Goal: Contribute content: Contribute content

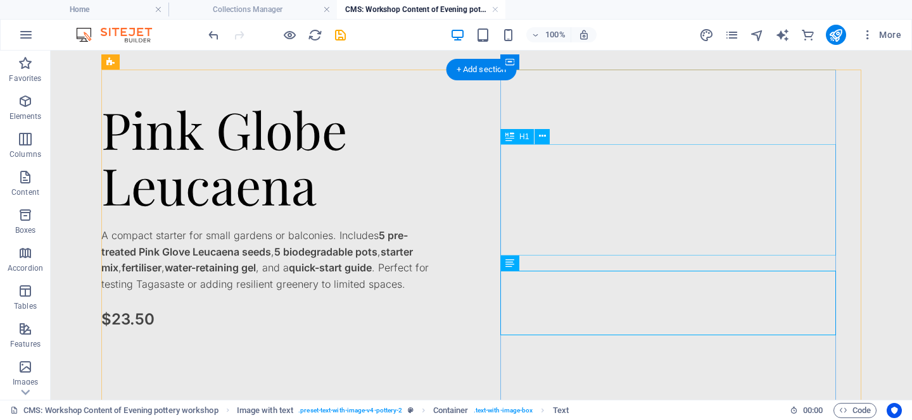
scroll to position [32, 0]
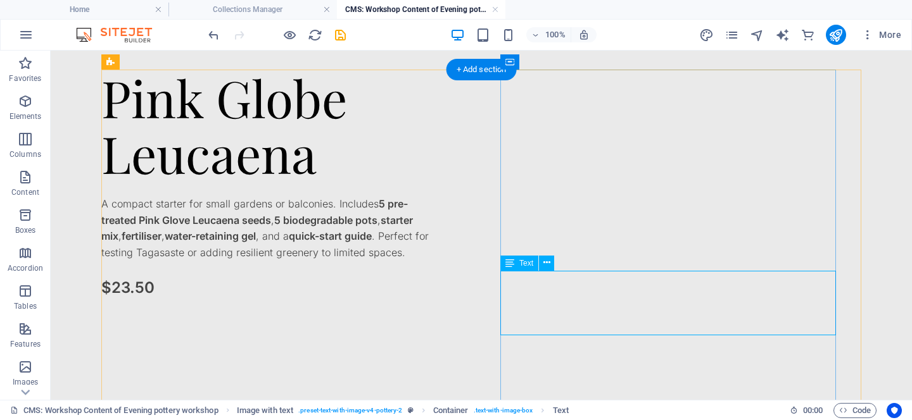
click at [437, 261] on div "A compact starter for small gardens or balconies. Includes 5 pre-treated Pink G…" at bounding box center [269, 228] width 336 height 65
drag, startPoint x: 772, startPoint y: 277, endPoint x: 796, endPoint y: 310, distance: 39.9
click at [437, 261] on div "A compact starter for small gardens or balconies. Includes 5 pre-treated Pink G…" at bounding box center [269, 228] width 336 height 65
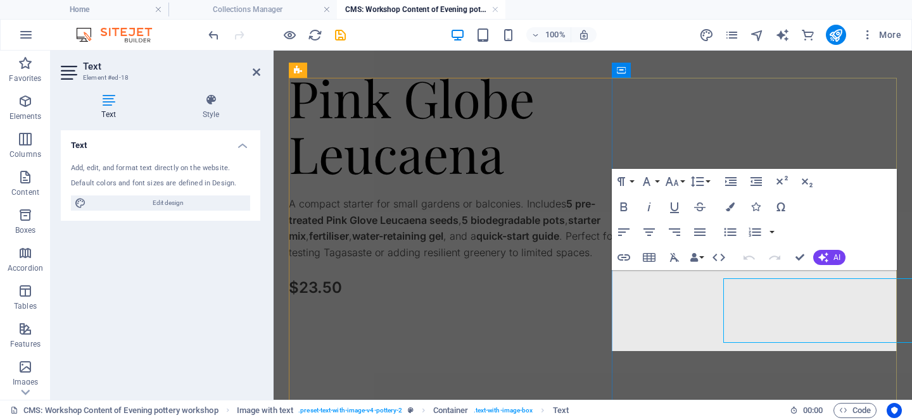
scroll to position [23, 0]
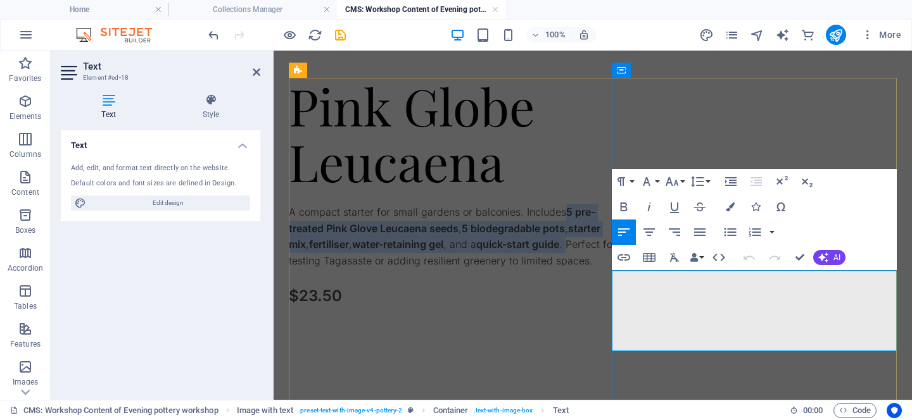
drag, startPoint x: 702, startPoint y: 329, endPoint x: 888, endPoint y: 280, distance: 192.3
click at [624, 269] on p "A compact starter for small gardens or balconies. Includes 5 pre-treated Pink G…" at bounding box center [457, 237] width 336 height 65
click at [626, 205] on icon "button" at bounding box center [623, 207] width 7 height 9
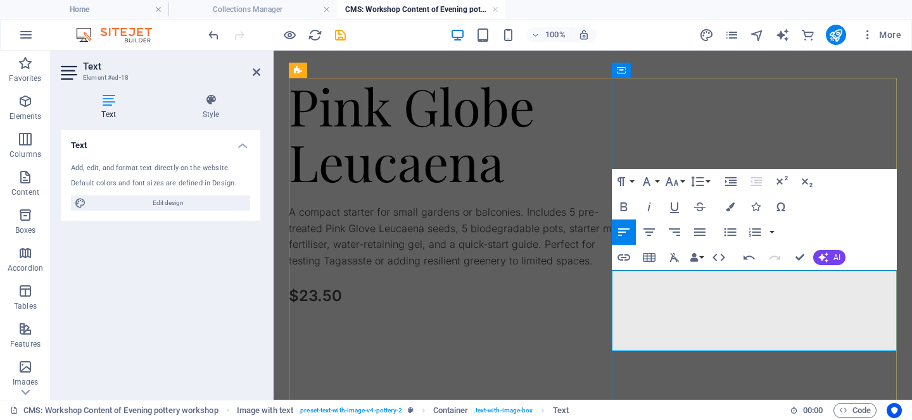
click at [624, 269] on p "A compact starter for small gardens or balconies. Includes 5 pre-treated Pink G…" at bounding box center [457, 237] width 336 height 65
drag, startPoint x: 801, startPoint y: 327, endPoint x: 757, endPoint y: 327, distance: 44.3
click at [624, 269] on p "A compact starter for small gardens or balconies. Includes 5 pre-treated Pink G…" at bounding box center [457, 237] width 336 height 65
click at [624, 286] on p "A compact starter for small gardens or balconies. Includes 5 pre-treated Pink G…" at bounding box center [457, 245] width 336 height 81
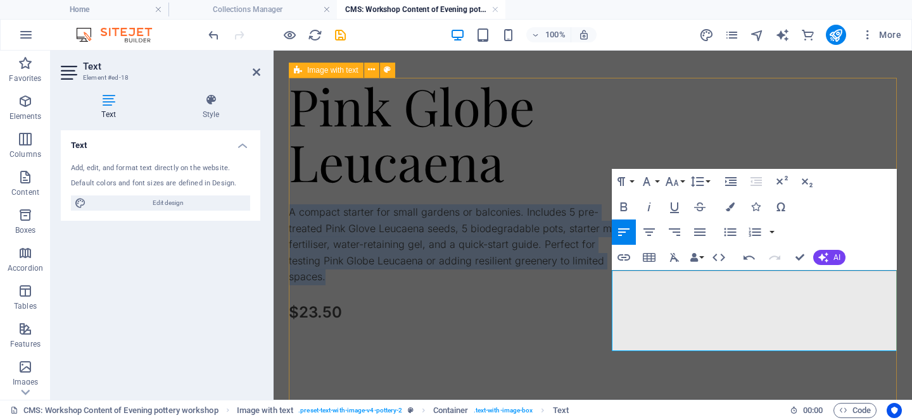
drag, startPoint x: 825, startPoint y: 343, endPoint x: 606, endPoint y: 272, distance: 230.3
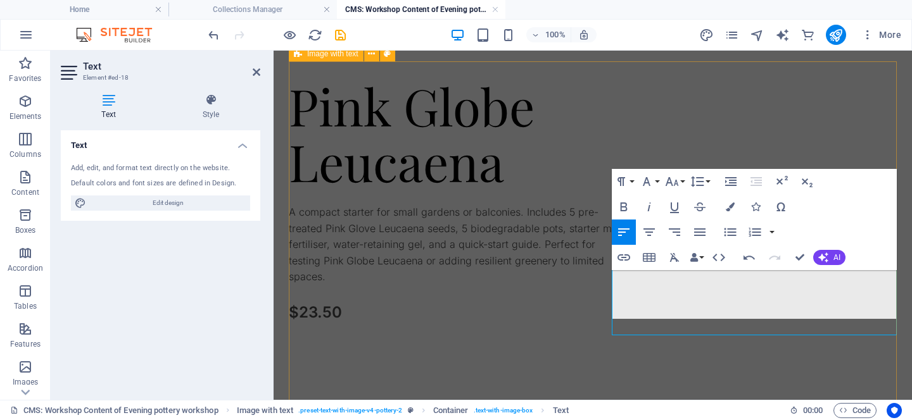
scroll to position [40, 0]
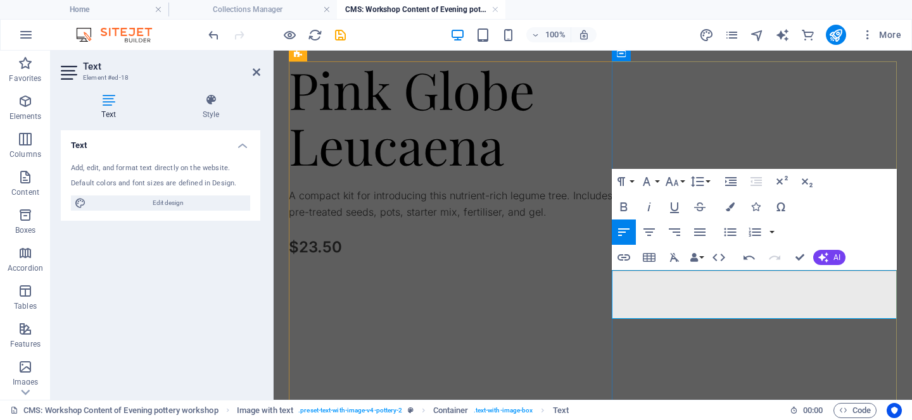
click at [624, 220] on p "A compact kit for introducing this nutrient-rich legume tree. Includes 5 pre-tr…" at bounding box center [457, 204] width 336 height 32
click at [624, 368] on div "Pink Globe Leucaena A compact kit for introducing this nutrient-rich legume tre…" at bounding box center [457, 251] width 336 height 380
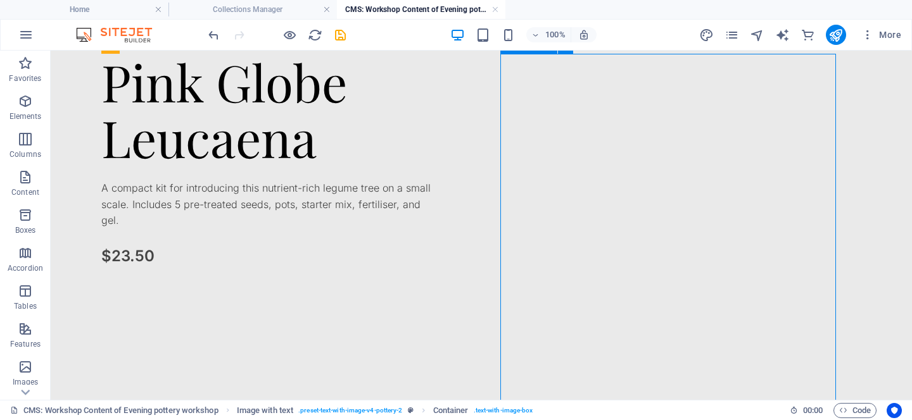
click at [437, 359] on div "Pink Globe Leucaena A compact kit for introducing this nutrient-rich legume tre…" at bounding box center [269, 244] width 336 height 380
click at [437, 268] on div "$23.50" at bounding box center [269, 256] width 336 height 24
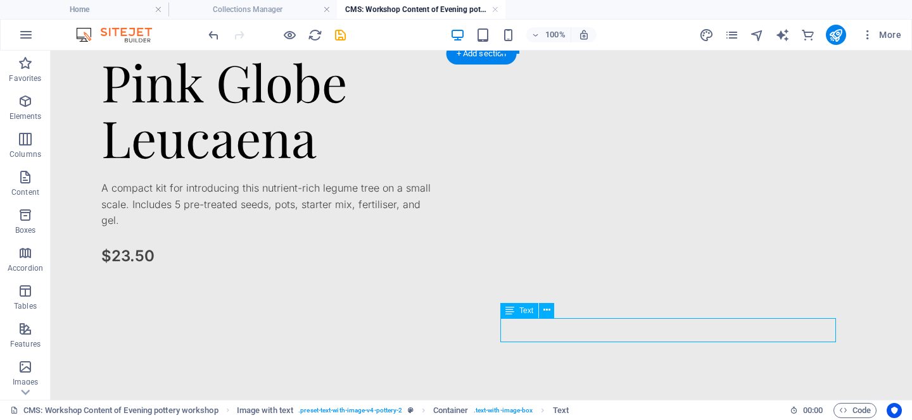
click at [437, 268] on div "$23.50" at bounding box center [269, 256] width 336 height 24
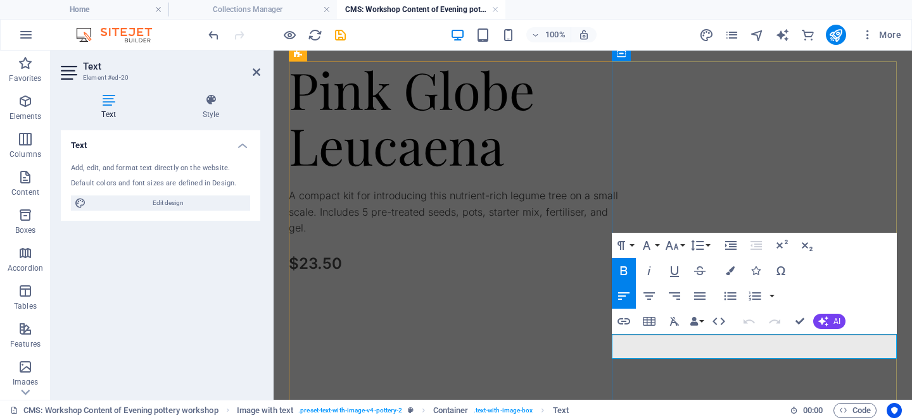
click at [624, 276] on p "$23.50" at bounding box center [457, 264] width 336 height 24
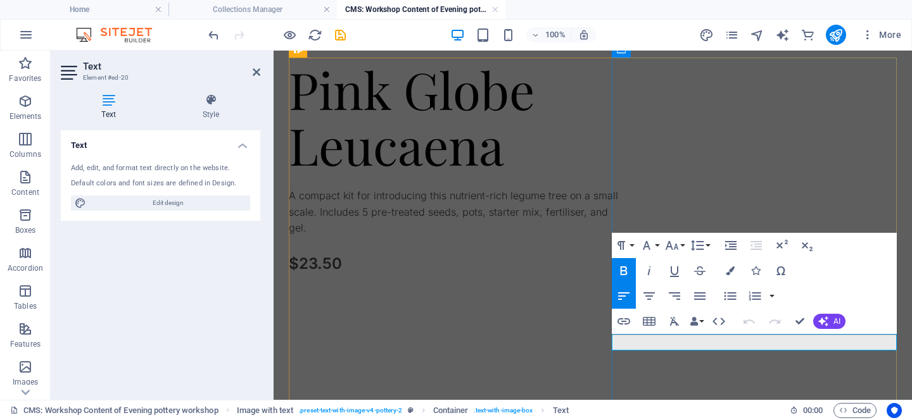
scroll to position [44, 0]
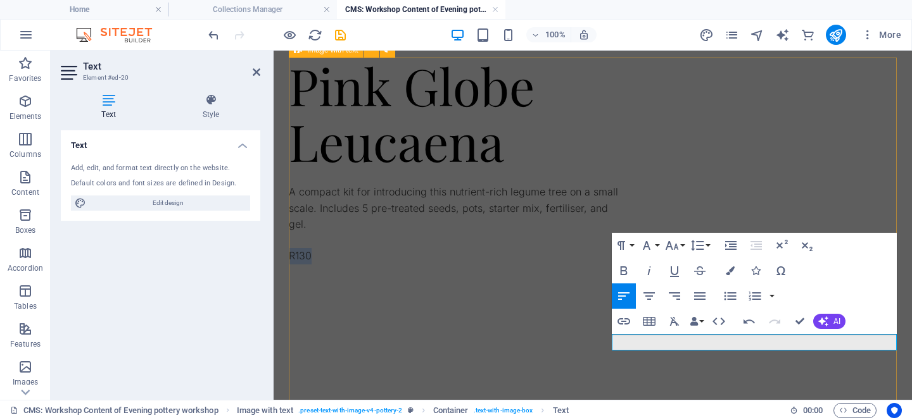
drag, startPoint x: 635, startPoint y: 339, endPoint x: 603, endPoint y: 339, distance: 32.3
click at [622, 268] on icon "button" at bounding box center [623, 270] width 15 height 15
click at [673, 248] on icon "button" at bounding box center [671, 245] width 15 height 15
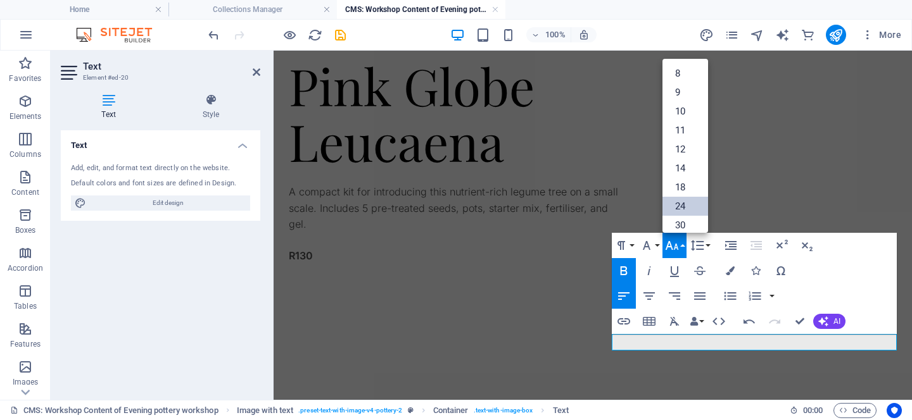
click at [681, 205] on link "24" at bounding box center [685, 206] width 46 height 19
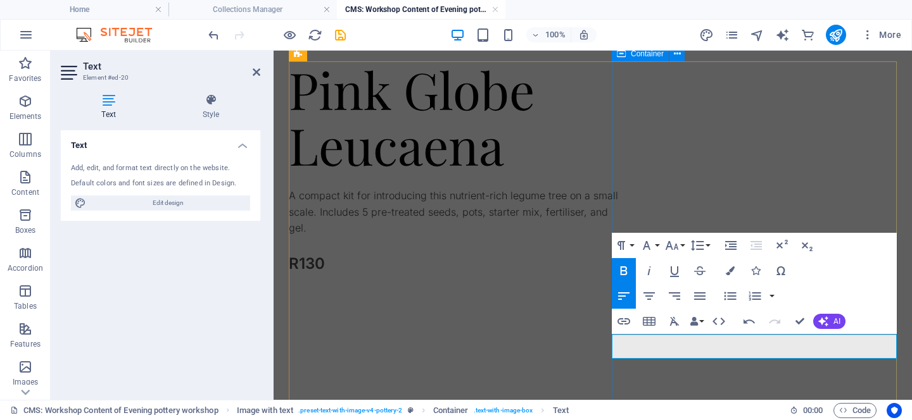
click at [616, 375] on div "Pink Globe Leucaena A compact kit for introducing this nutrient-rich legume tre…" at bounding box center [457, 251] width 336 height 380
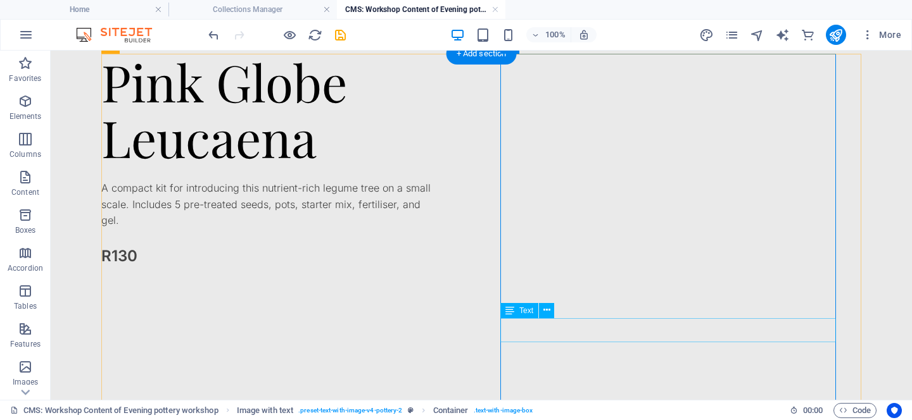
click at [437, 268] on div "R130" at bounding box center [269, 256] width 336 height 24
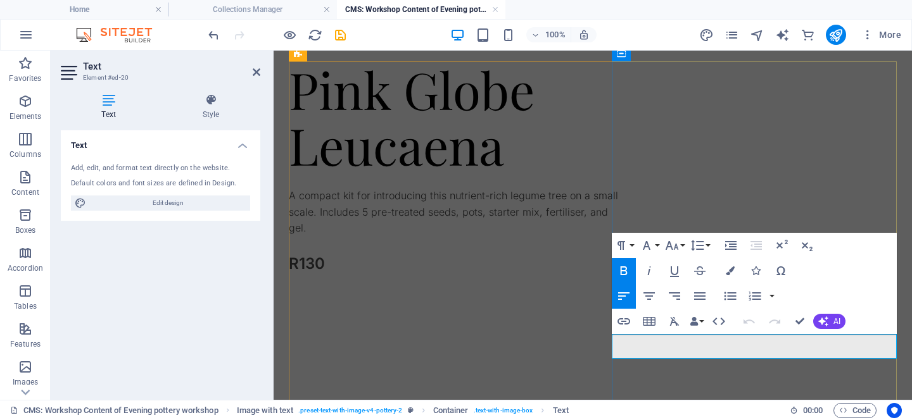
click at [624, 276] on p "R130" at bounding box center [457, 264] width 336 height 24
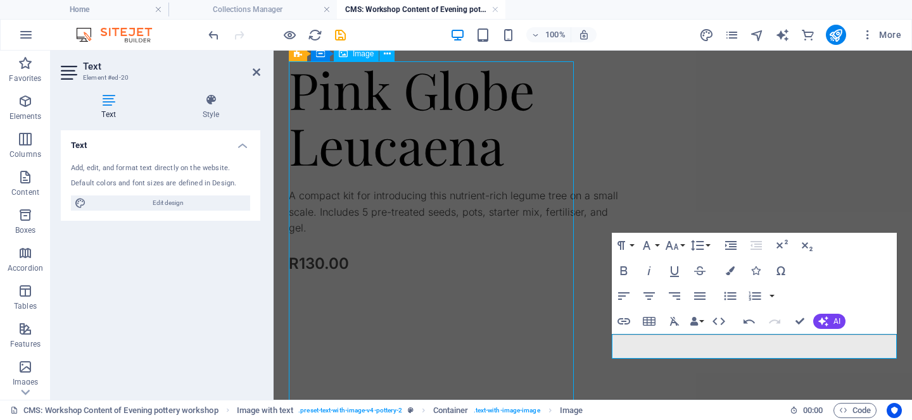
scroll to position [47, 0]
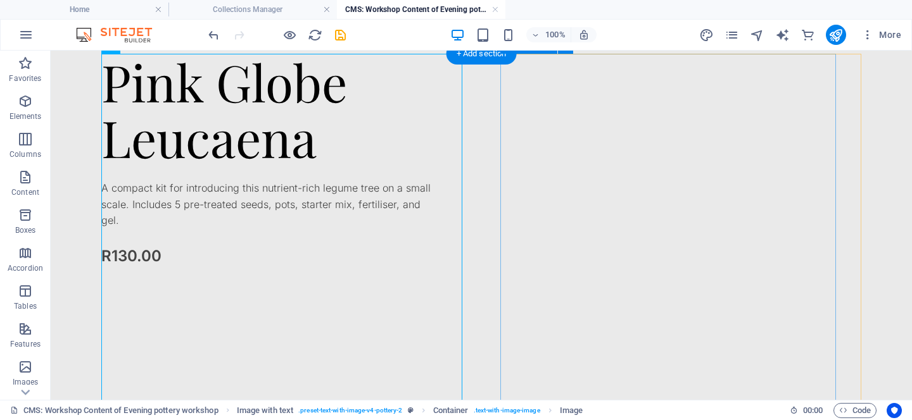
click at [437, 352] on div "Pink Globe Leucaena A compact kit for introducing this nutrient-rich legume tre…" at bounding box center [269, 244] width 336 height 380
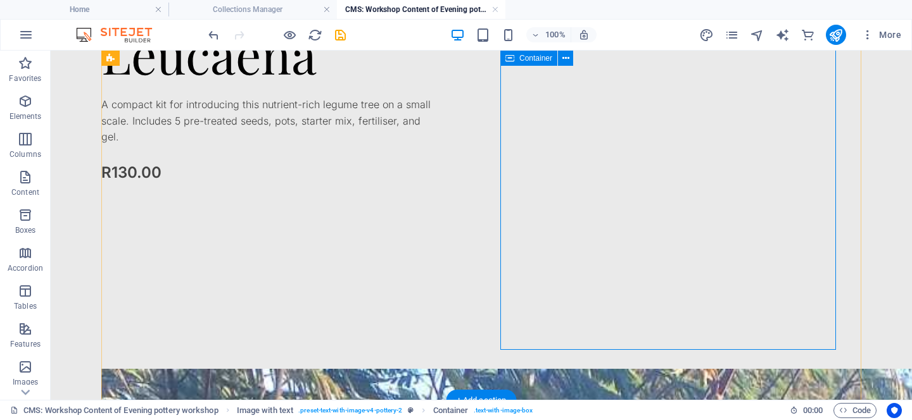
scroll to position [182, 0]
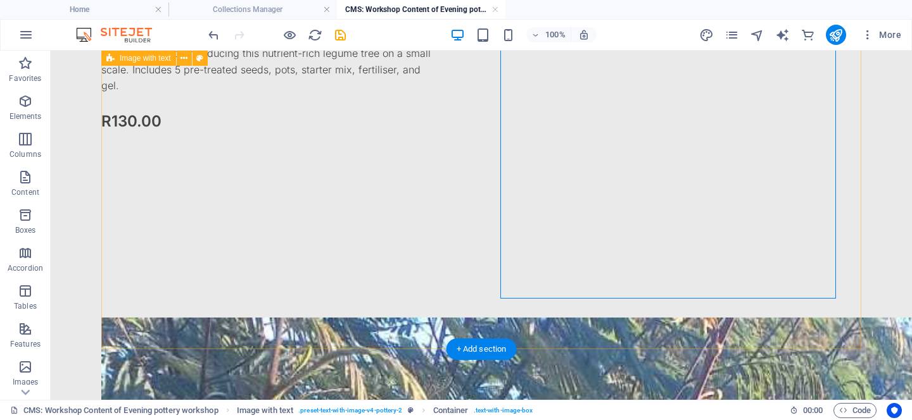
click at [667, 338] on div "Pink Globe Leucaena A compact kit for introducing this nutrient-rich legume tre…" at bounding box center [481, 333] width 760 height 829
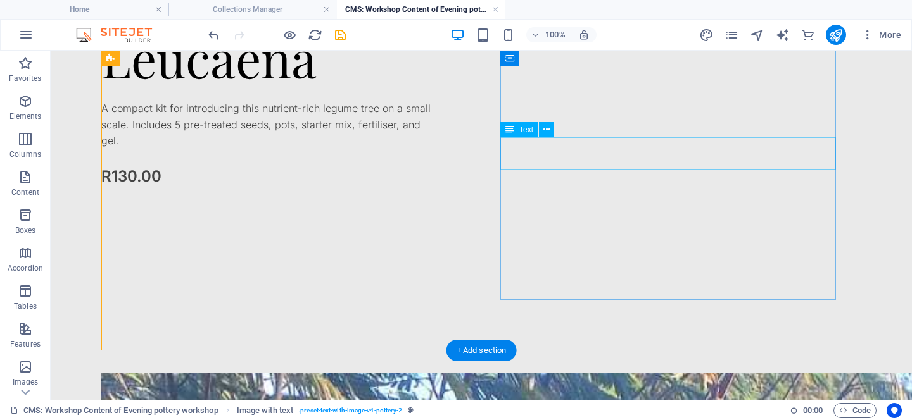
scroll to position [0, 0]
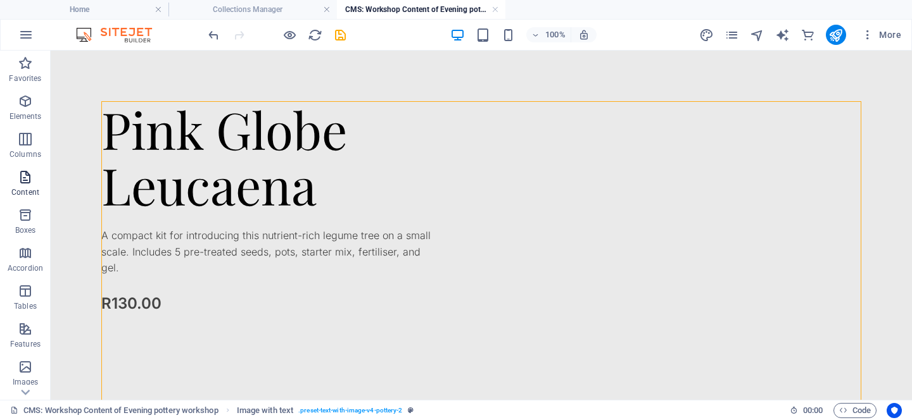
click at [28, 190] on p "Content" at bounding box center [25, 192] width 28 height 10
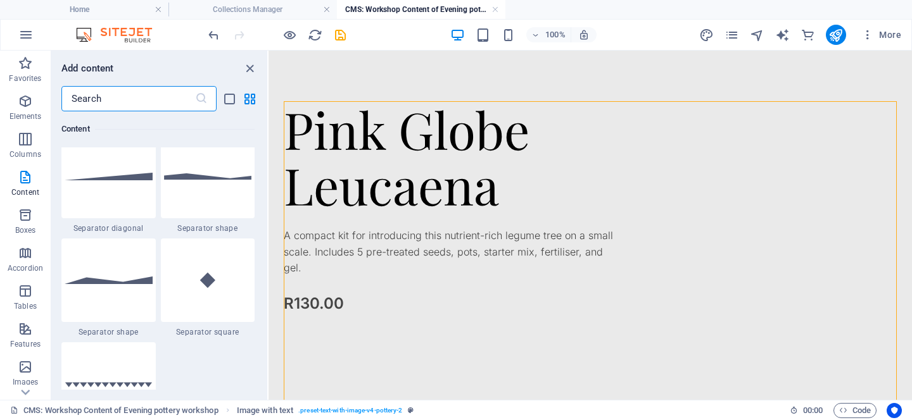
scroll to position [3163, 0]
click at [21, 104] on icon "button" at bounding box center [25, 101] width 15 height 15
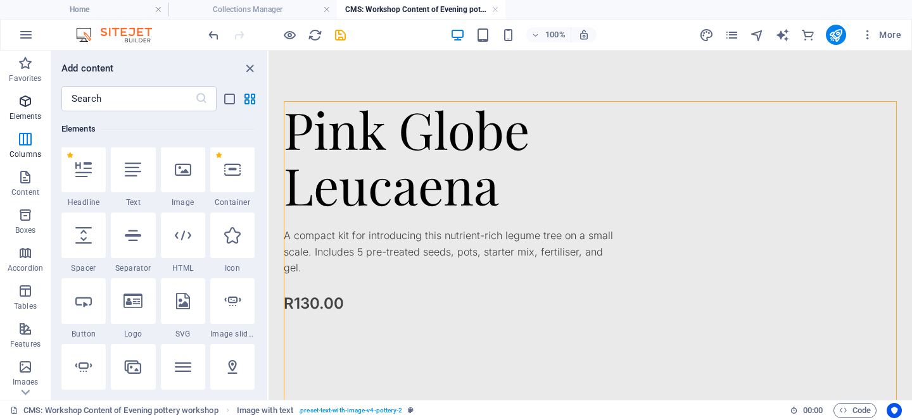
scroll to position [135, 0]
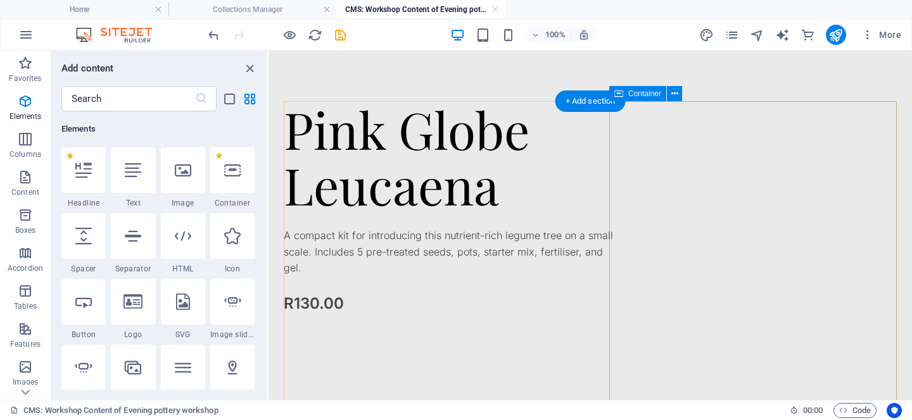
click at [619, 142] on div "Pink Globe Leucaena A compact kit for introducing this nutrient-rich legume tre…" at bounding box center [452, 291] width 336 height 380
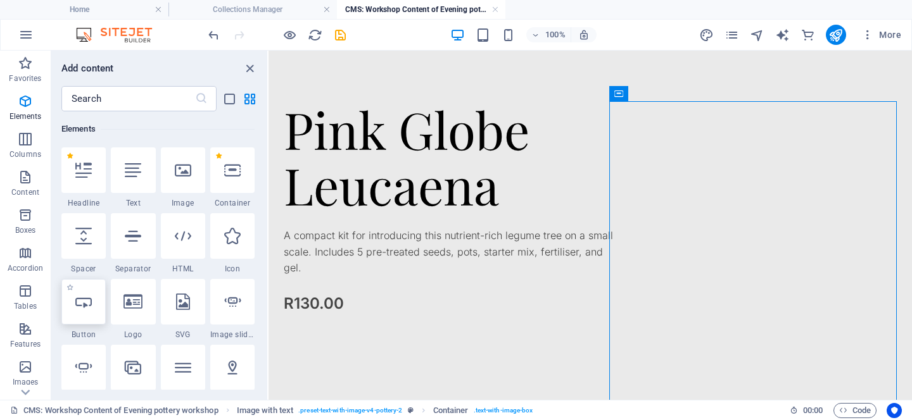
click at [80, 310] on icon at bounding box center [83, 302] width 16 height 16
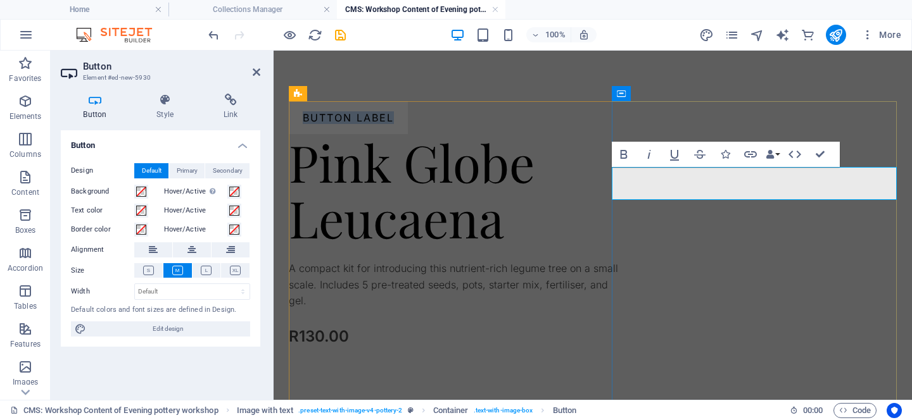
click at [408, 134] on link "Button label" at bounding box center [348, 117] width 119 height 33
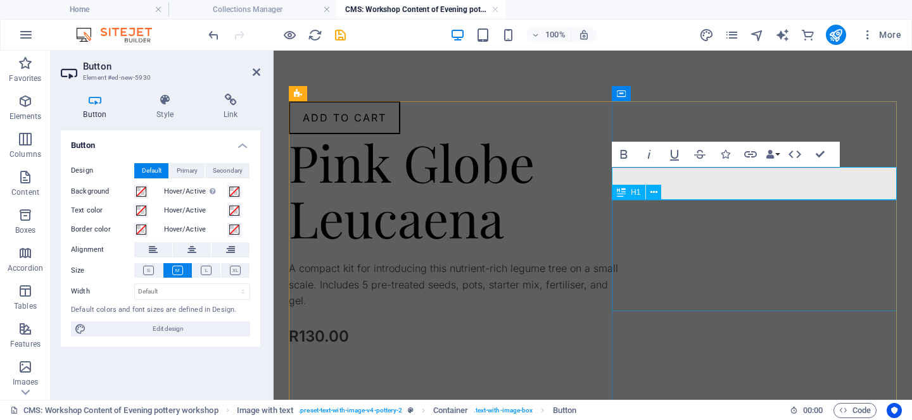
click at [624, 246] on div "Pink Globe Leucaena" at bounding box center [457, 189] width 336 height 111
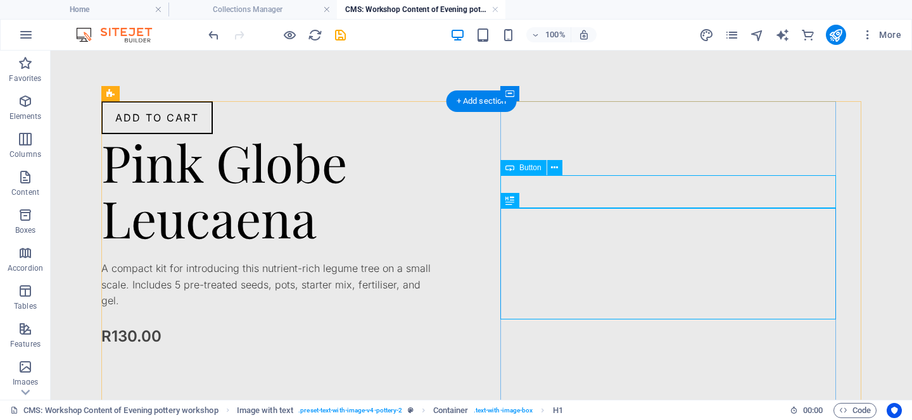
click at [437, 134] on div "Add to cart" at bounding box center [269, 117] width 336 height 33
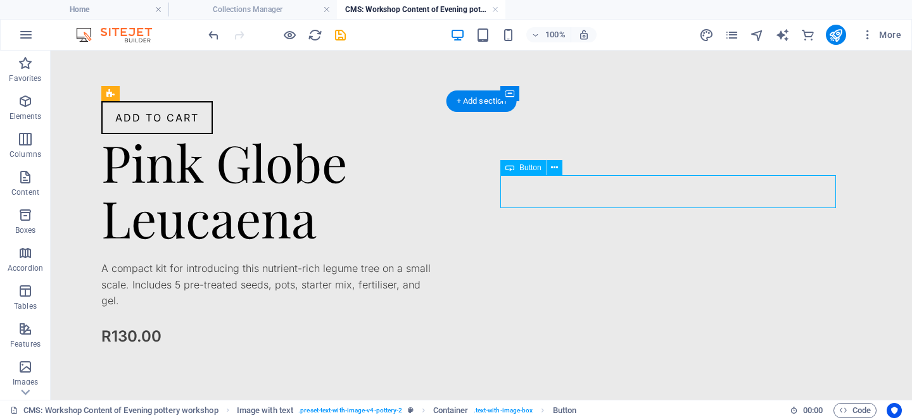
click at [437, 134] on div "Add to cart" at bounding box center [269, 117] width 336 height 33
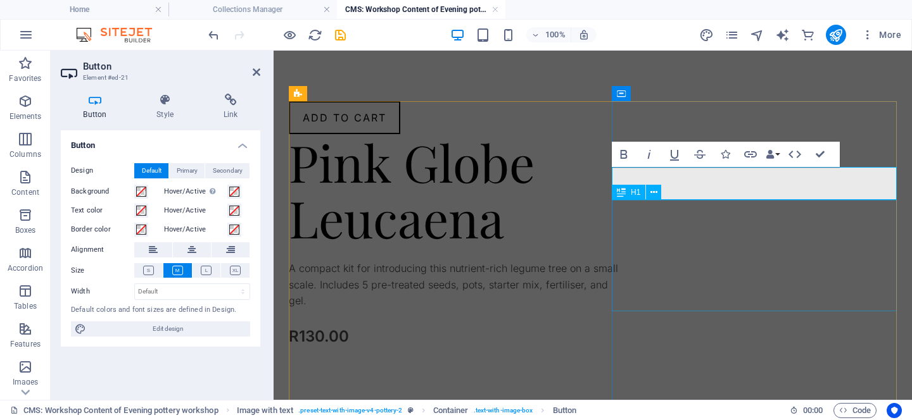
click at [624, 246] on div "Pink Globe Leucaena" at bounding box center [457, 189] width 336 height 111
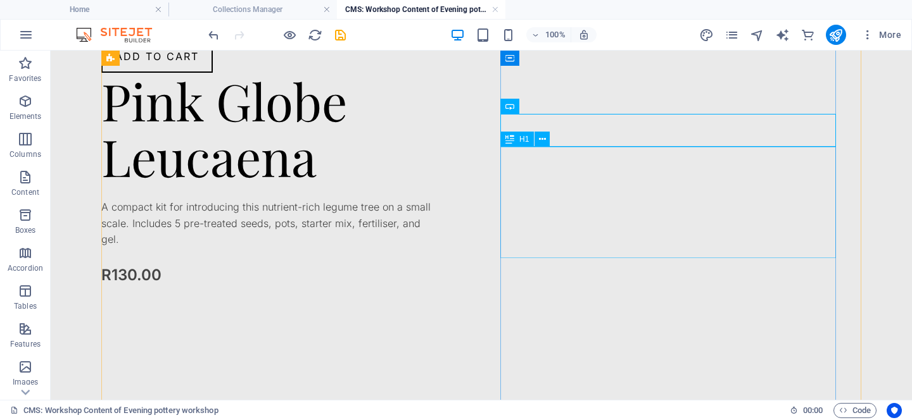
scroll to position [63, 0]
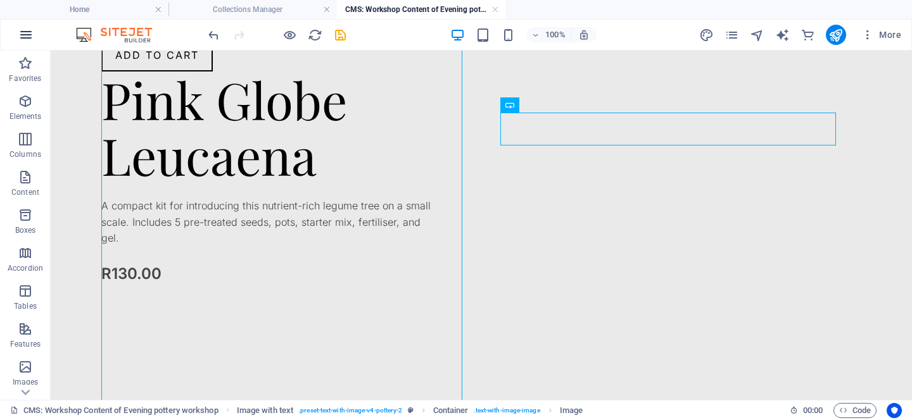
click at [34, 31] on button "button" at bounding box center [26, 35] width 30 height 30
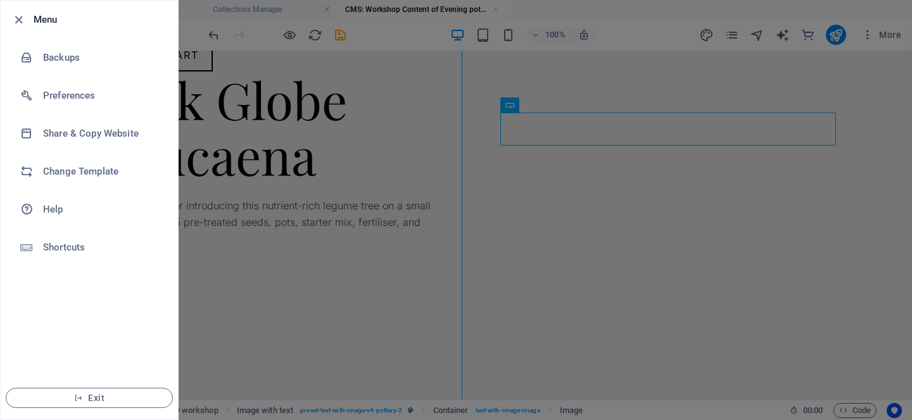
click at [43, 19] on h6 "Menu" at bounding box center [101, 19] width 134 height 15
click at [326, 279] on div at bounding box center [456, 210] width 912 height 420
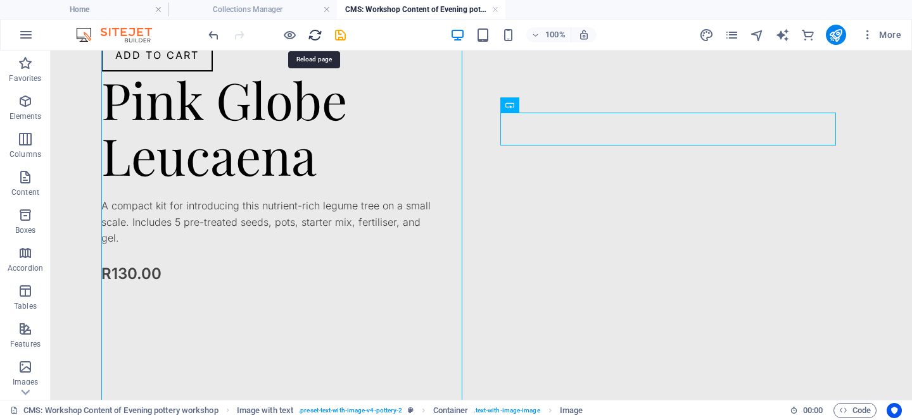
click at [315, 29] on icon "reload" at bounding box center [315, 35] width 15 height 15
click at [254, 7] on h4 "Collections Manager" at bounding box center [252, 10] width 168 height 14
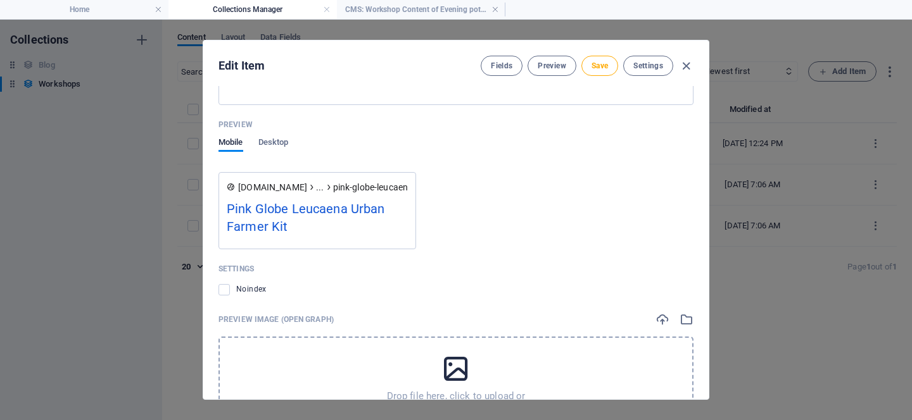
scroll to position [964, 0]
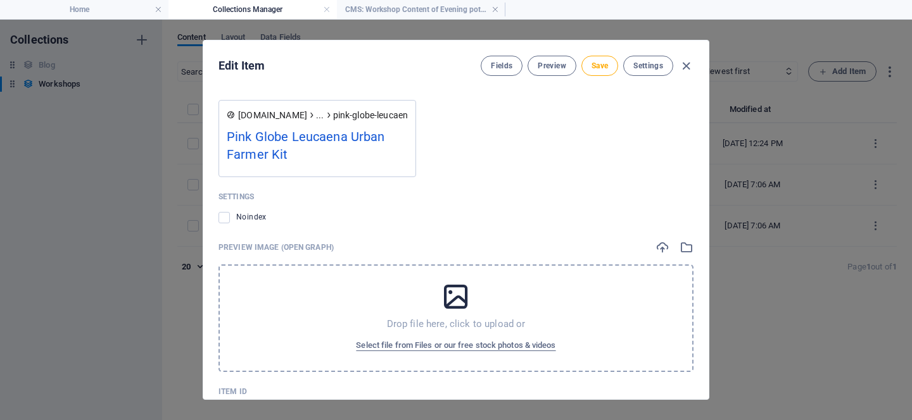
click at [455, 301] on icon at bounding box center [456, 297] width 32 height 32
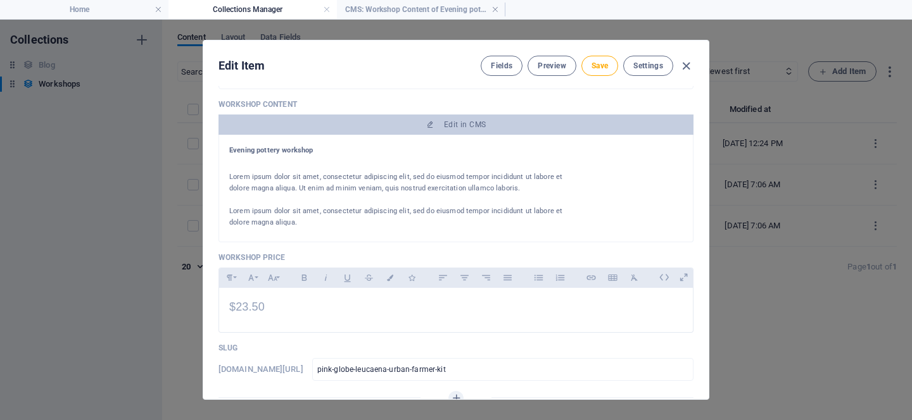
scroll to position [237, 0]
click at [550, 63] on span "Preview" at bounding box center [552, 66] width 28 height 10
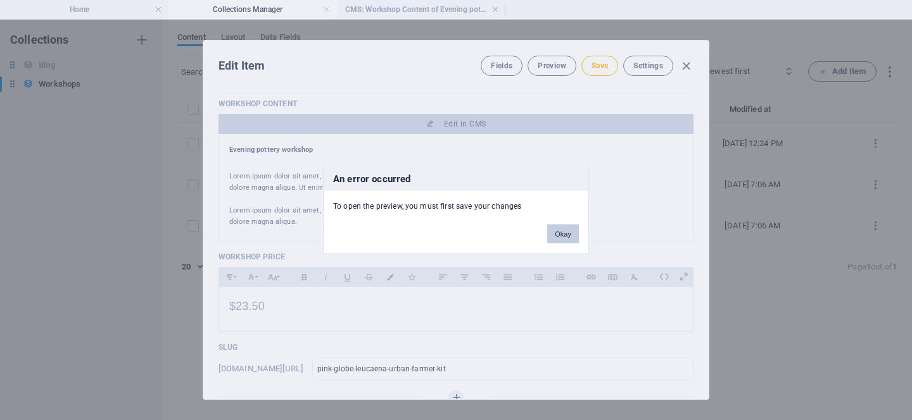
click at [564, 235] on button "Okay" at bounding box center [563, 234] width 32 height 19
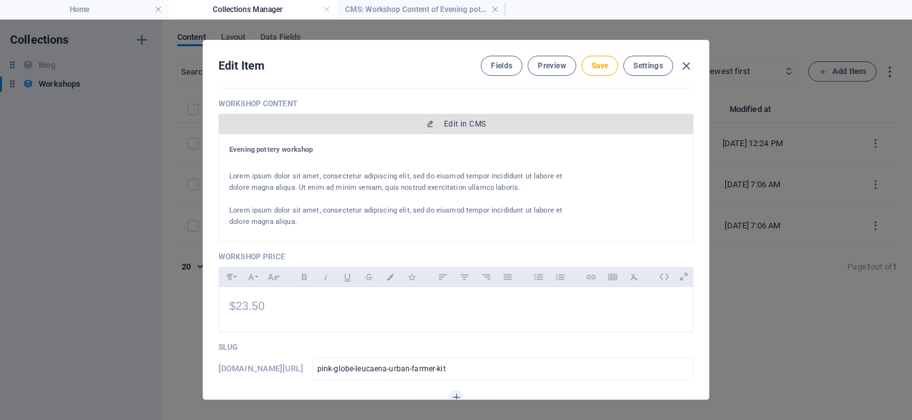
click at [467, 127] on span "Edit in CMS" at bounding box center [465, 124] width 42 height 10
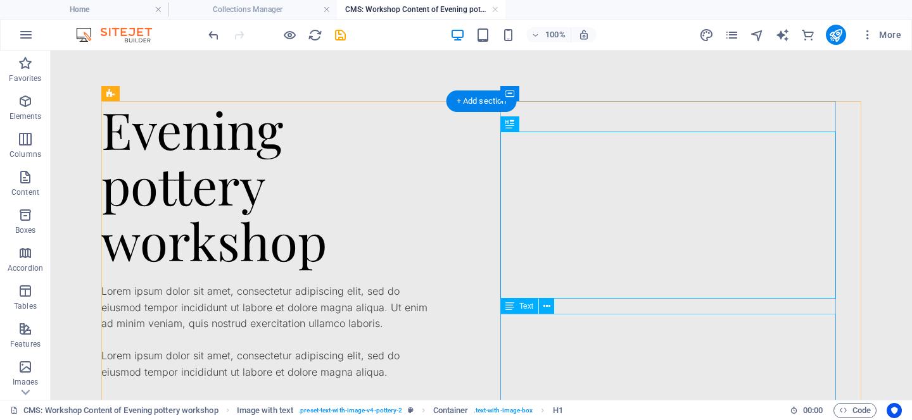
scroll to position [0, 0]
click at [437, 249] on div "Evening pottery workshop" at bounding box center [269, 184] width 336 height 167
click at [437, 268] on div "Evening pottery workshop" at bounding box center [269, 184] width 336 height 167
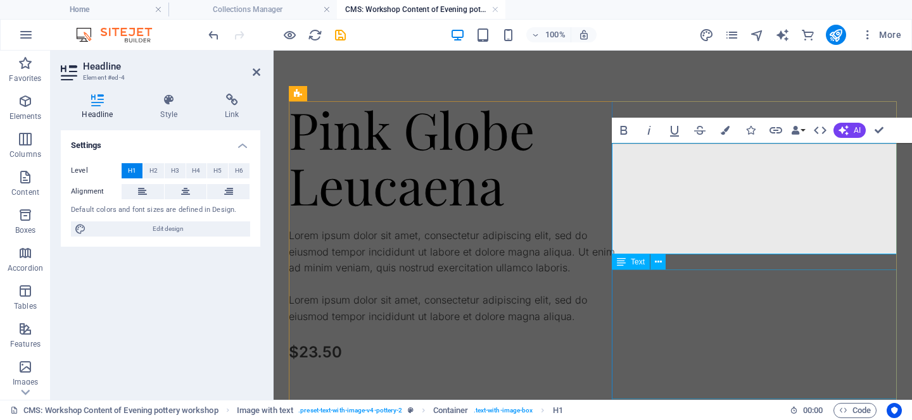
click at [624, 325] on div "Lorem ipsum dolor sit amet, consectetur adipiscing elit, sed do eiusmod tempor …" at bounding box center [457, 277] width 336 height 98
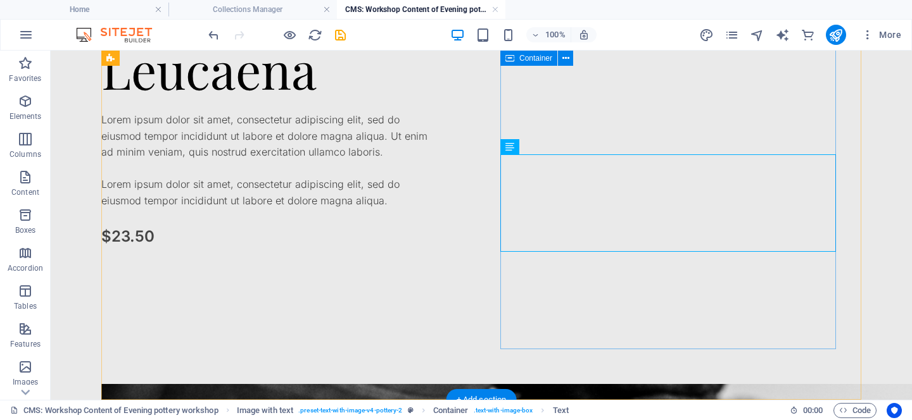
scroll to position [134, 0]
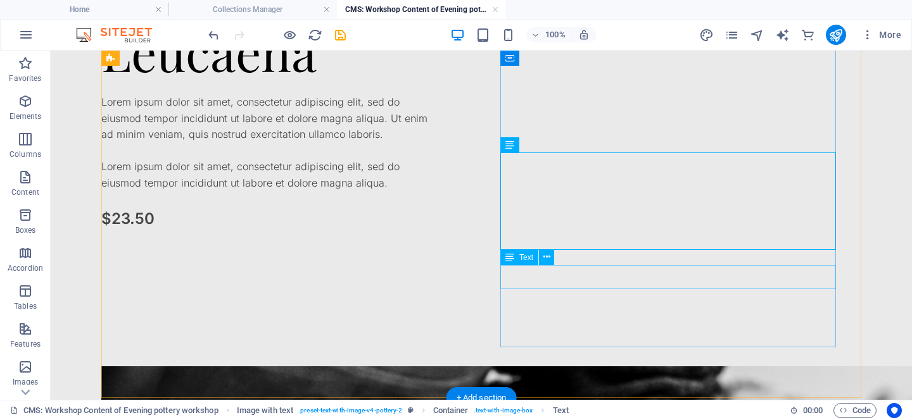
click at [437, 231] on div "$23.50" at bounding box center [269, 219] width 336 height 24
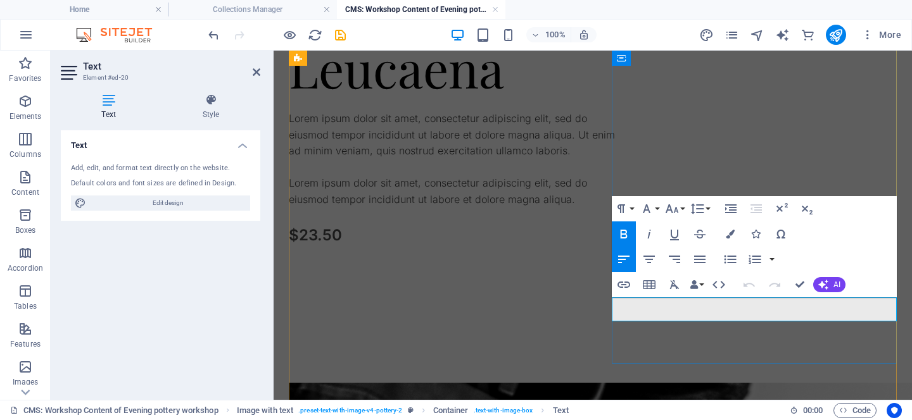
click at [624, 248] on p "$23.50" at bounding box center [457, 236] width 336 height 24
click at [624, 351] on div "Pink Globe Leucaena Lorem ipsum dolor sit amet, consectetur adipiscing elit, se…" at bounding box center [457, 174] width 336 height 380
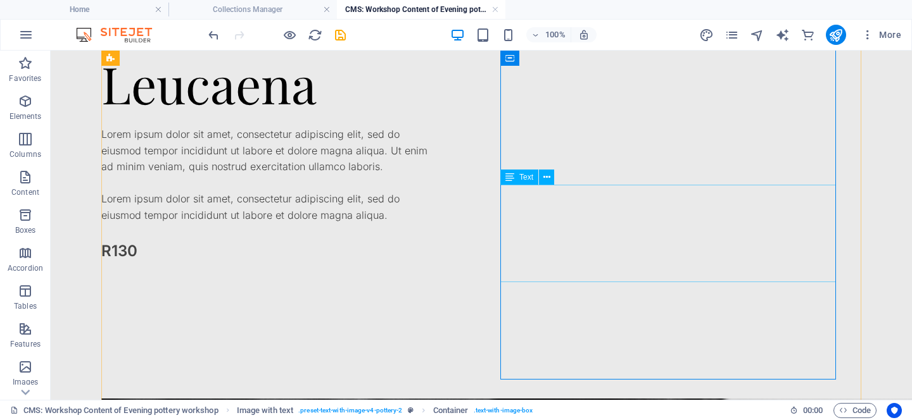
click at [437, 224] on div "Lorem ipsum dolor sit amet, consectetur adipiscing elit, sed do eiusmod tempor …" at bounding box center [269, 176] width 336 height 98
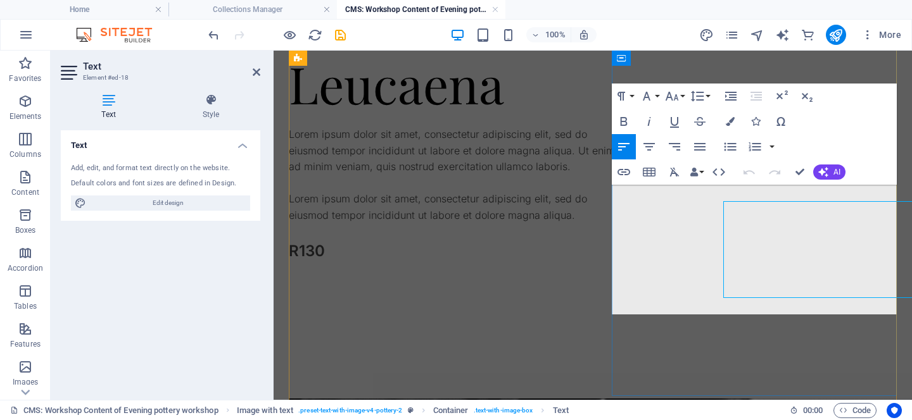
scroll to position [85, 0]
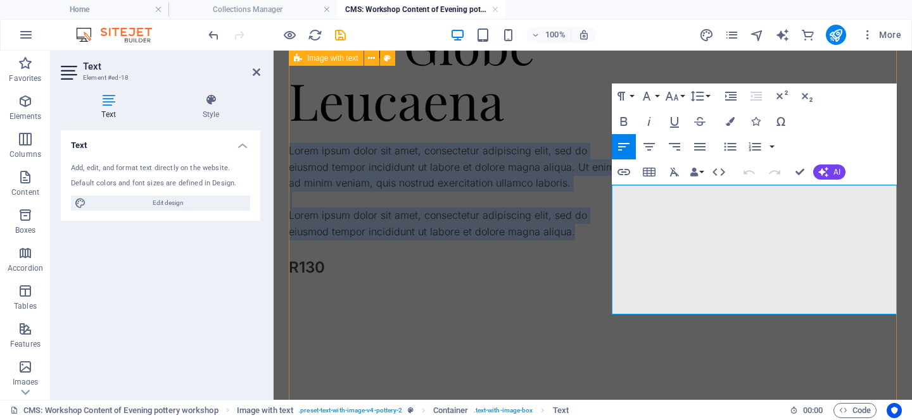
drag, startPoint x: 649, startPoint y: 305, endPoint x: 608, endPoint y: 192, distance: 119.8
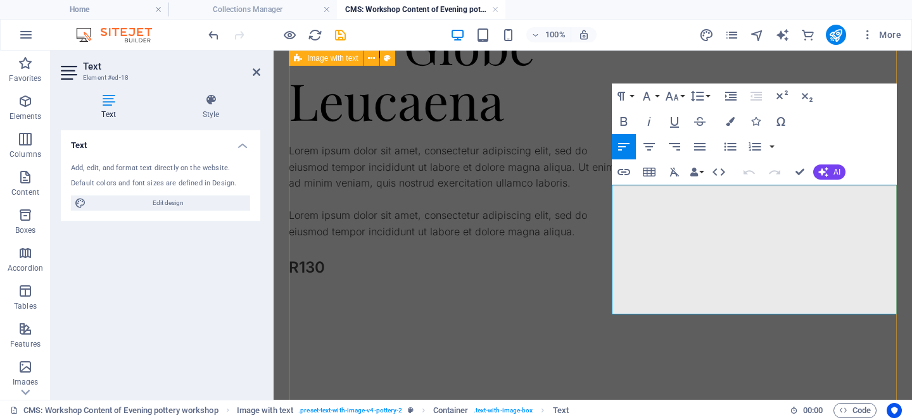
scroll to position [125, 0]
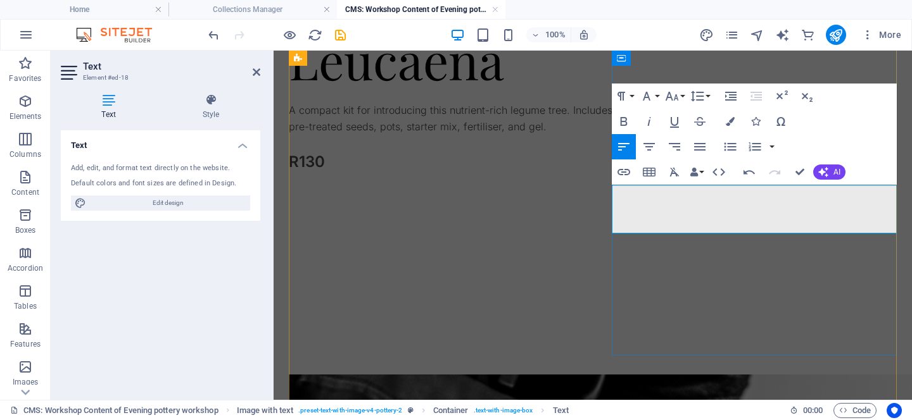
click at [624, 135] on p "A compact kit for introducing this nutrient-rich legume tree. Includes 5 pre-tr…" at bounding box center [457, 119] width 336 height 32
drag, startPoint x: 624, startPoint y: 225, endPoint x: 613, endPoint y: 225, distance: 11.4
click at [613, 135] on p "A compact kit for introducing this nutrient-rich legume tree. Includes 5 pre-tr…" at bounding box center [457, 119] width 336 height 32
click at [624, 135] on p "A compact kit for introducing this nutrient-rich legume tree. Includes 5 pre-tr…" at bounding box center [457, 119] width 336 height 32
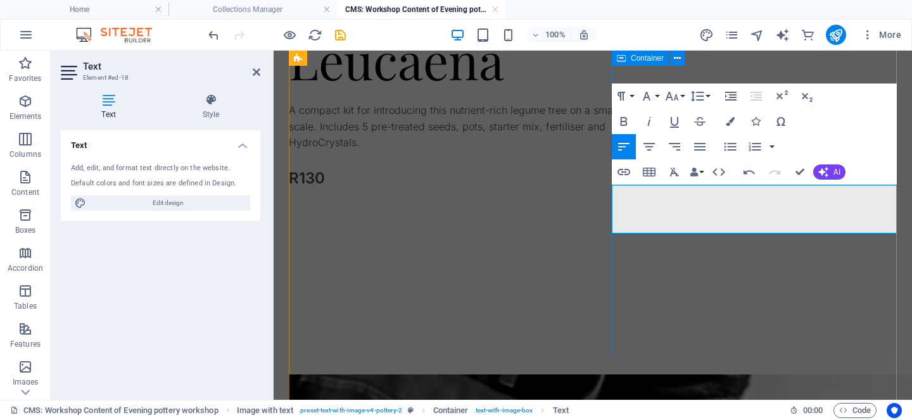
click at [624, 305] on div "Pink Globe Leucaena A compact kit for introducing this nutrient-rich legume tre…" at bounding box center [457, 166] width 336 height 380
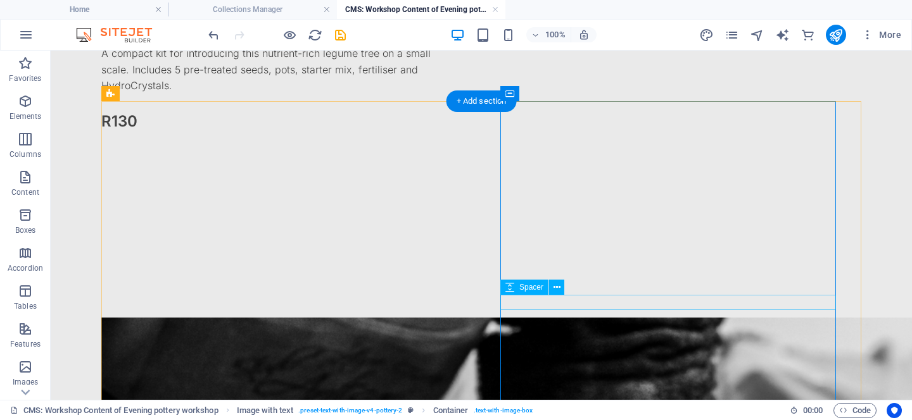
scroll to position [0, 0]
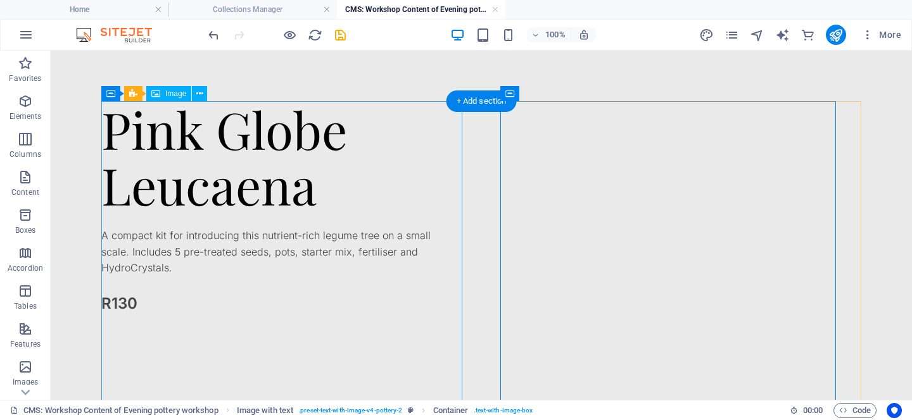
select select "vw"
select select "px"
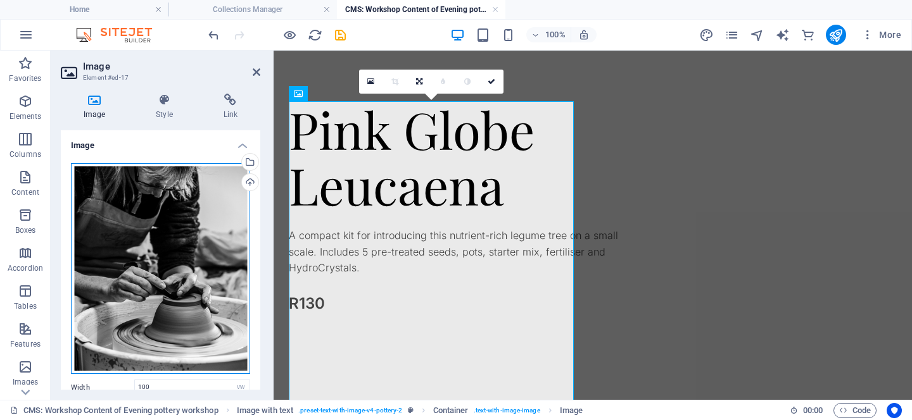
click at [196, 257] on div "Drag files here, click to choose files or select files from Files or our free s…" at bounding box center [160, 268] width 179 height 211
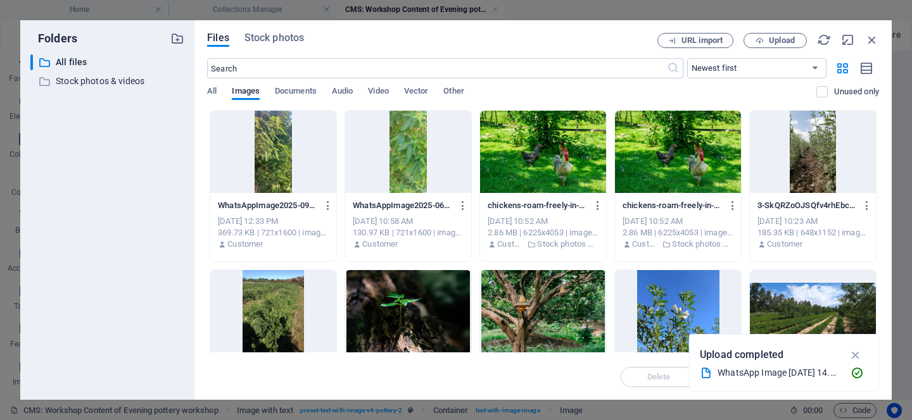
click at [271, 157] on div at bounding box center [273, 152] width 126 height 82
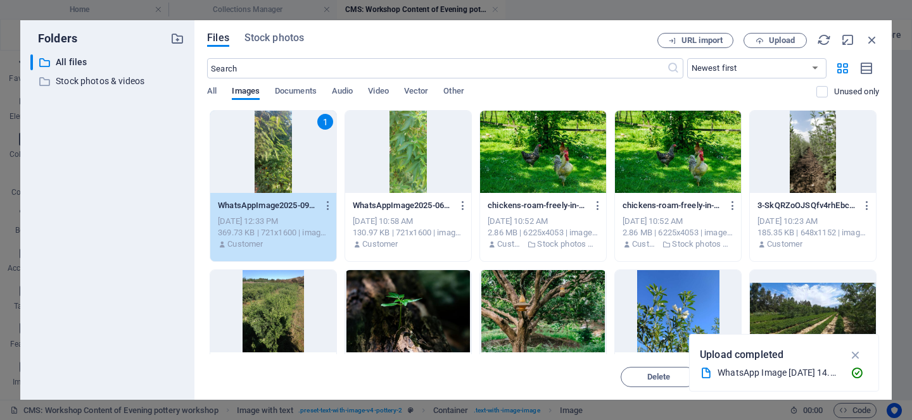
click at [271, 157] on div "1" at bounding box center [273, 152] width 126 height 82
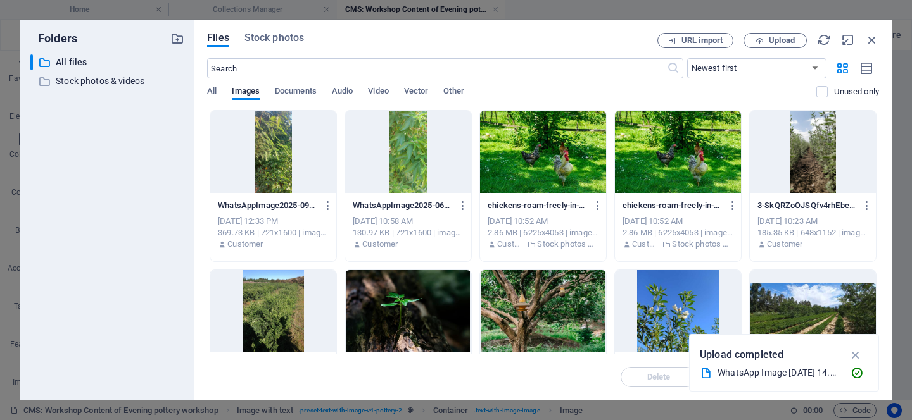
click at [271, 157] on div at bounding box center [273, 152] width 126 height 82
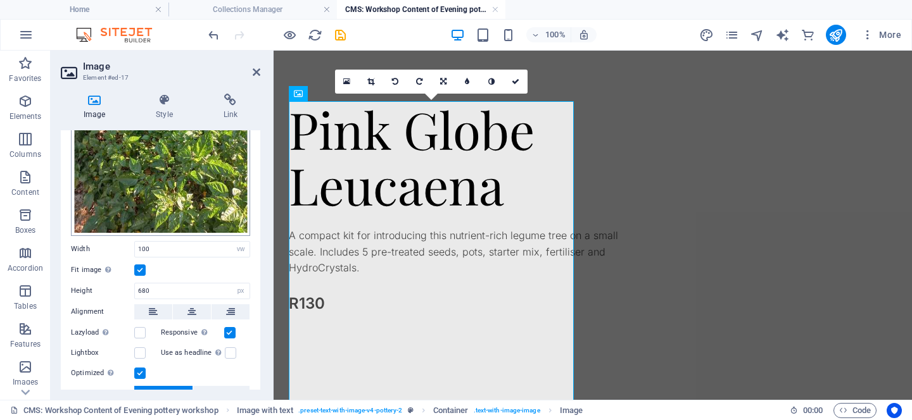
scroll to position [406, 0]
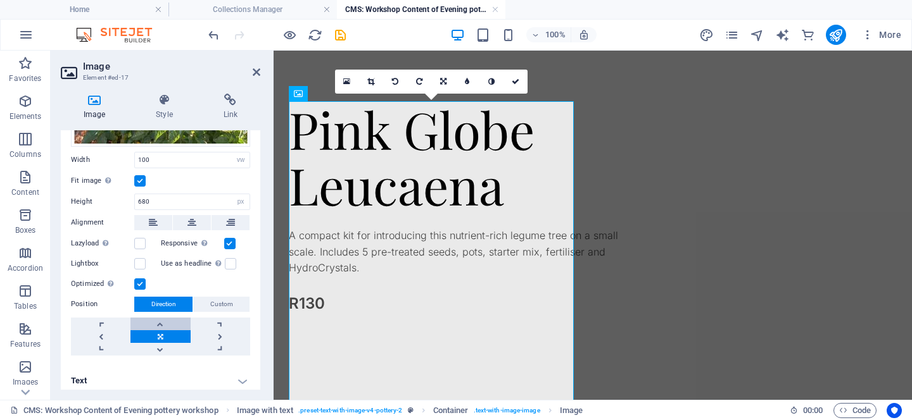
click at [161, 320] on link at bounding box center [160, 324] width 60 height 13
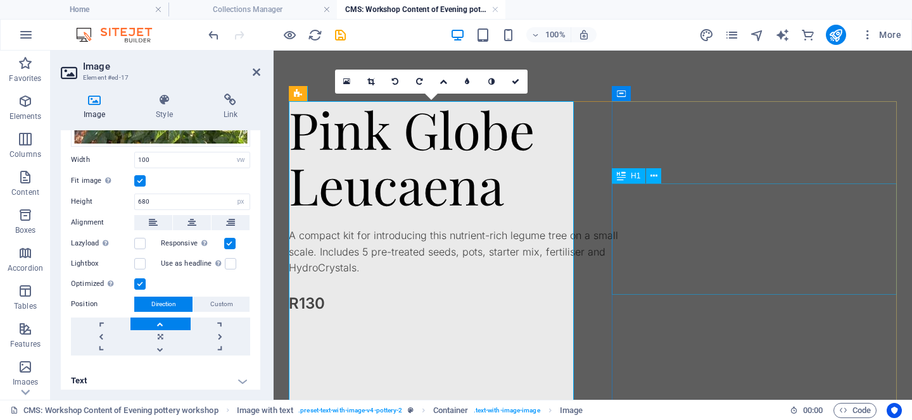
click at [624, 213] on div "Pink Globe Leucaena" at bounding box center [457, 156] width 336 height 111
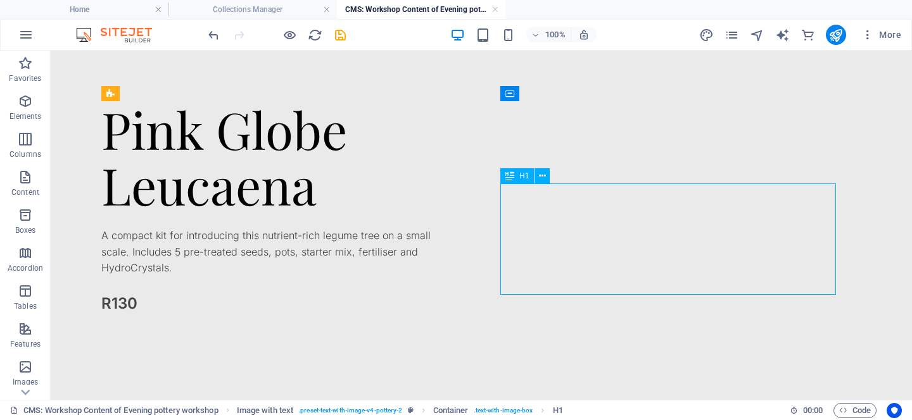
scroll to position [182, 0]
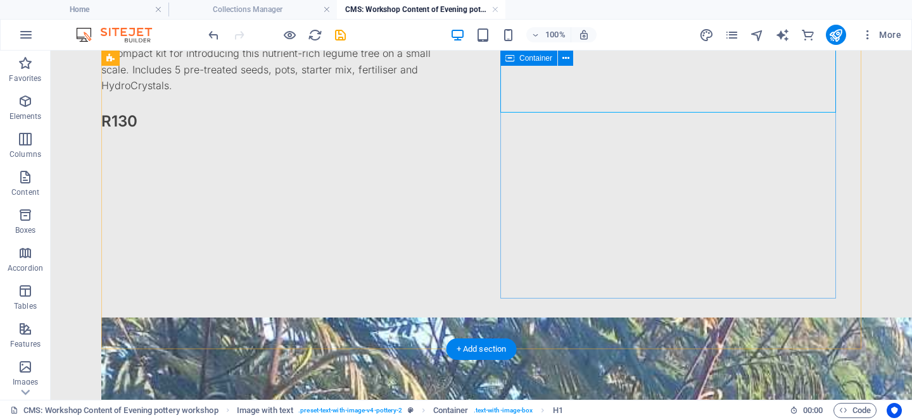
click at [437, 272] on div "Pink Globe Leucaena A compact kit for introducing this nutrient-rich legume tre…" at bounding box center [269, 109] width 336 height 380
click at [437, 261] on div "Pink Globe Leucaena A compact kit for introducing this nutrient-rich legume tre…" at bounding box center [269, 109] width 336 height 380
select select "px"
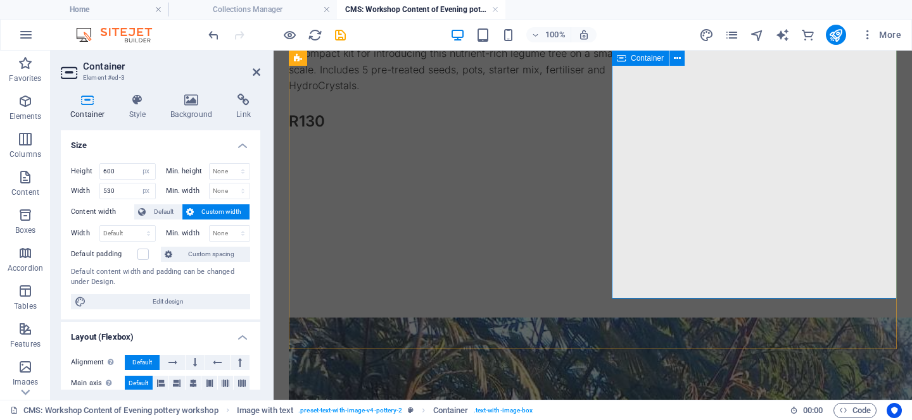
click at [624, 279] on div "Pink Globe Leucaena A compact kit for introducing this nutrient-rich legume tre…" at bounding box center [457, 109] width 336 height 380
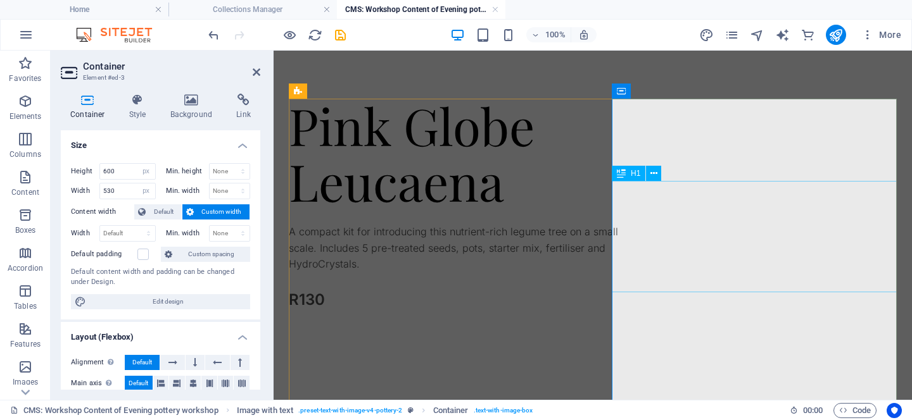
scroll to position [3, 0]
click at [624, 140] on div "Pink Globe Leucaena A compact kit for introducing this nutrient-rich legume tre…" at bounding box center [457, 289] width 336 height 380
click at [654, 174] on icon at bounding box center [653, 173] width 7 height 13
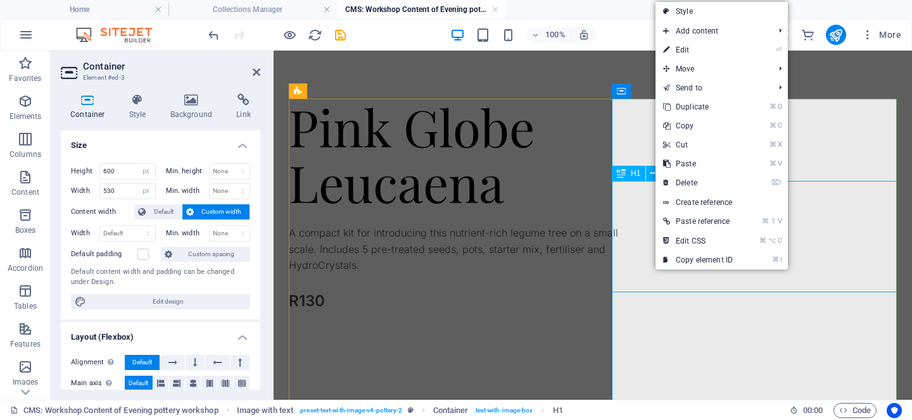
click at [624, 210] on div "Pink Globe Leucaena" at bounding box center [457, 154] width 336 height 111
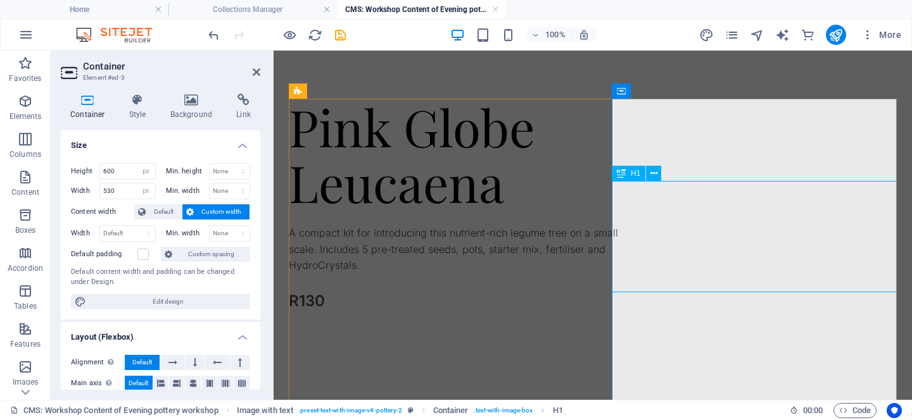
click at [624, 210] on div "Pink Globe Leucaena" at bounding box center [457, 154] width 336 height 111
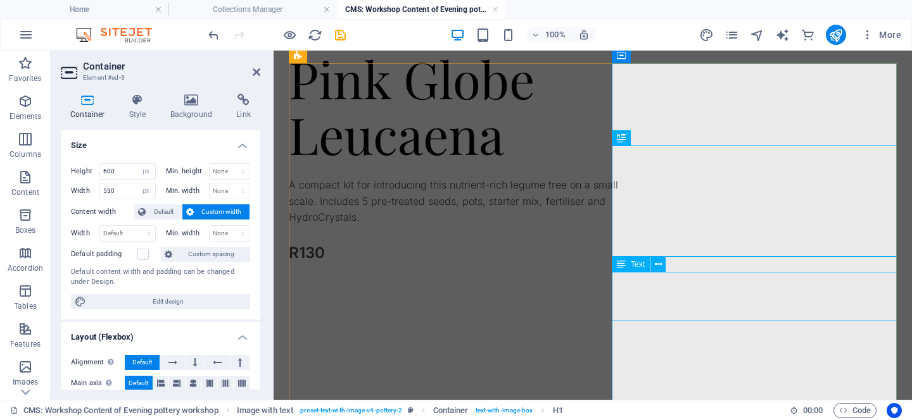
scroll to position [182, 0]
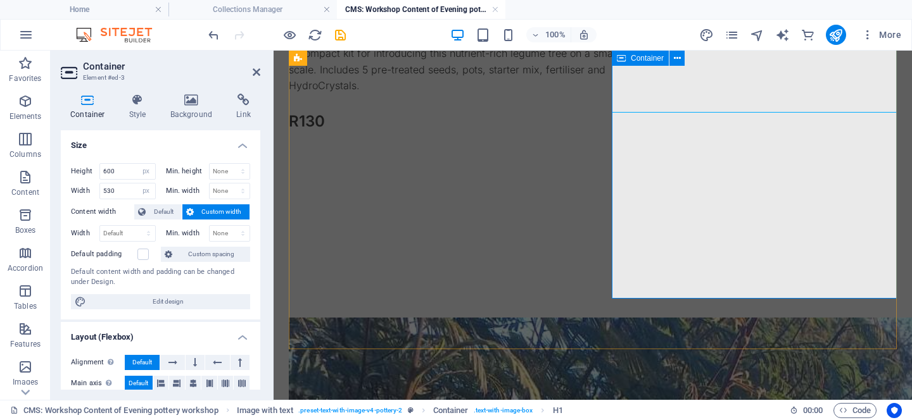
click at [624, 247] on div "Pink Globe Leucaena A compact kit for introducing this nutrient-rich legume tre…" at bounding box center [457, 109] width 336 height 380
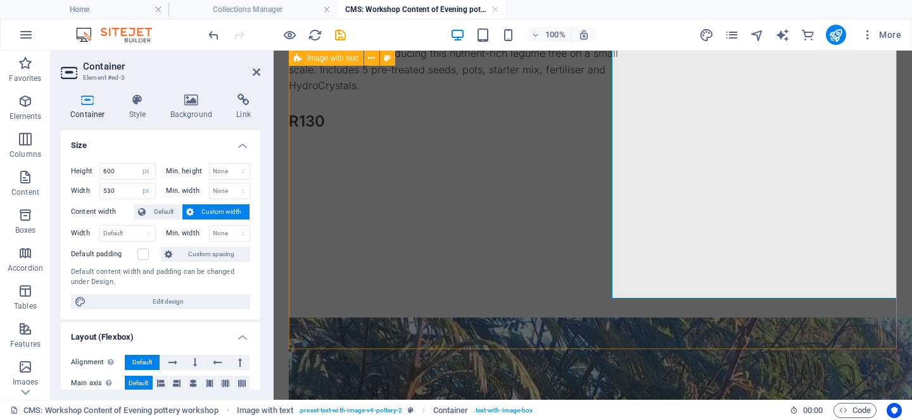
click at [628, 320] on div "Pink Globe Leucaena A compact kit for introducing this nutrient-rich legume tre…" at bounding box center [593, 333] width 608 height 829
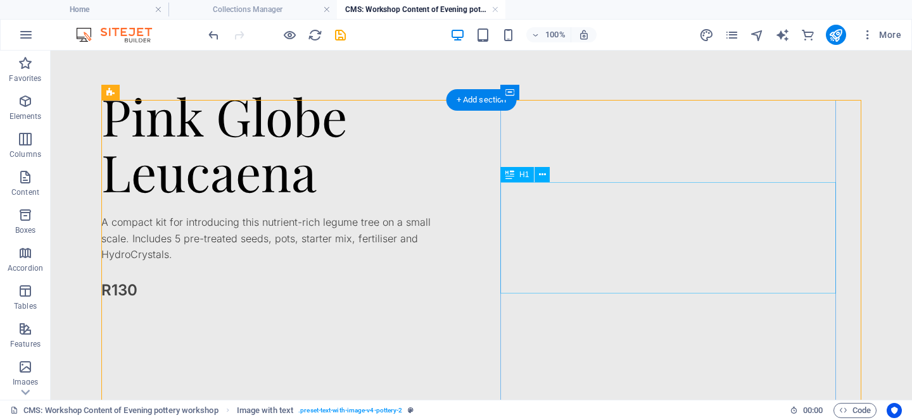
scroll to position [0, 0]
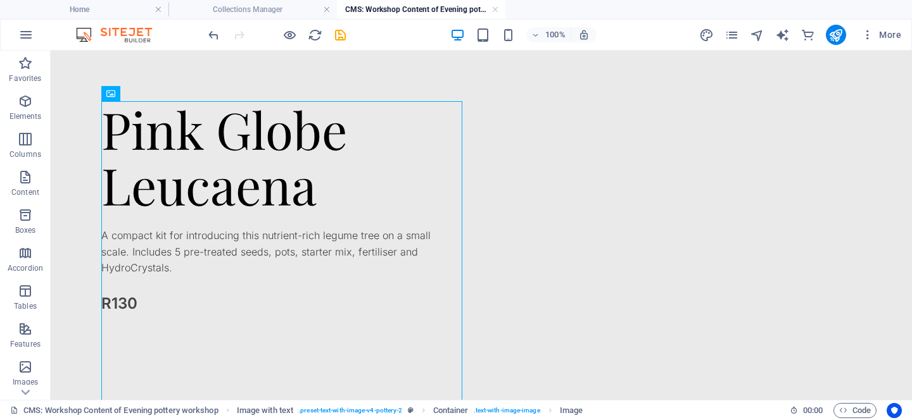
click at [383, 6] on h4 "CMS: Workshop Content of Evening pottery workshop" at bounding box center [421, 10] width 168 height 14
click at [267, 8] on h4 "Collections Manager" at bounding box center [252, 10] width 168 height 14
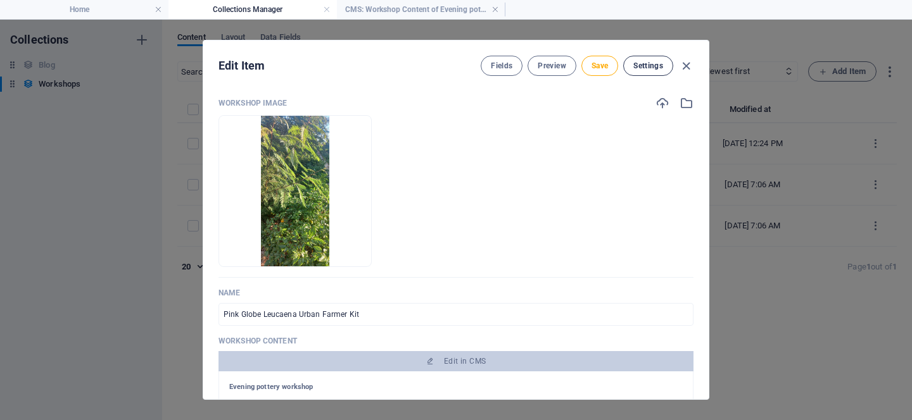
click at [655, 61] on span "Settings" at bounding box center [648, 66] width 30 height 10
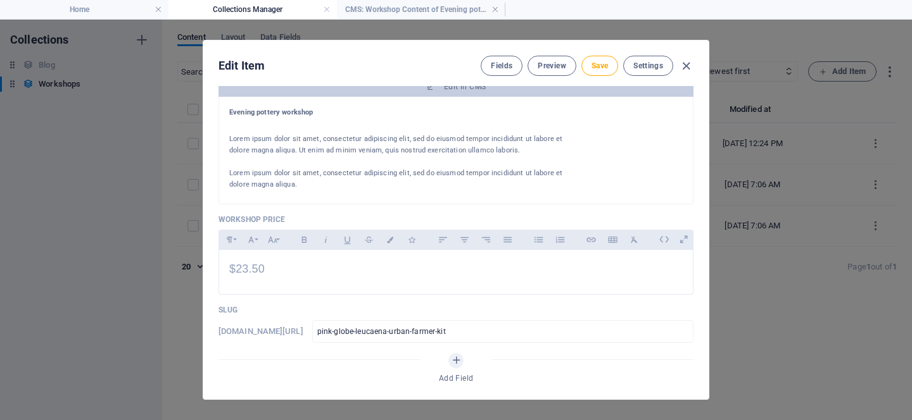
scroll to position [274, 0]
click at [247, 270] on span "$23.50" at bounding box center [246, 270] width 35 height 13
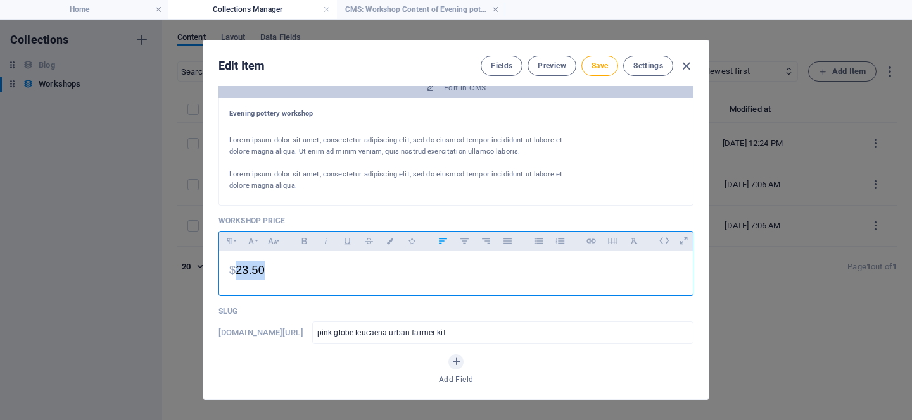
click at [247, 270] on span "$23.50" at bounding box center [246, 270] width 35 height 13
click at [304, 182] on p "Lorem ipsum dolor sit amet, consectetur adipiscing elit, sed do eiusmod tempor …" at bounding box center [397, 180] width 336 height 23
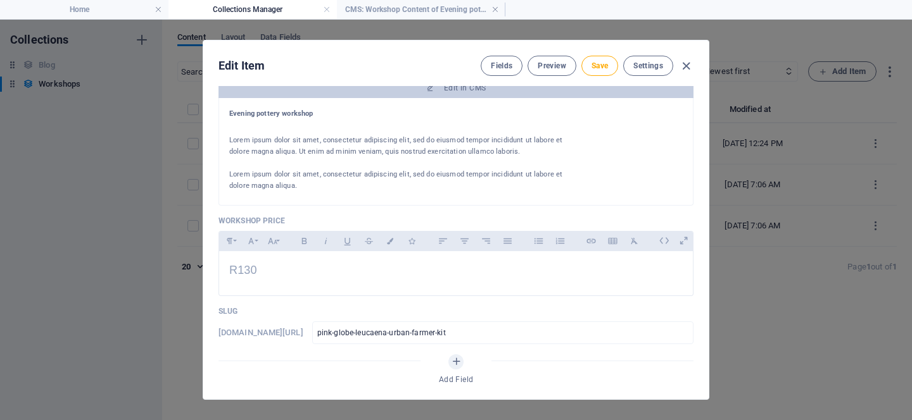
click at [296, 192] on div at bounding box center [397, 199] width 336 height 15
click at [272, 163] on p at bounding box center [397, 163] width 336 height 11
click at [256, 146] on p "Lorem ipsum dolor sit amet, consectetur adipiscing elit, sed do eiusmod tempor …" at bounding box center [397, 146] width 336 height 23
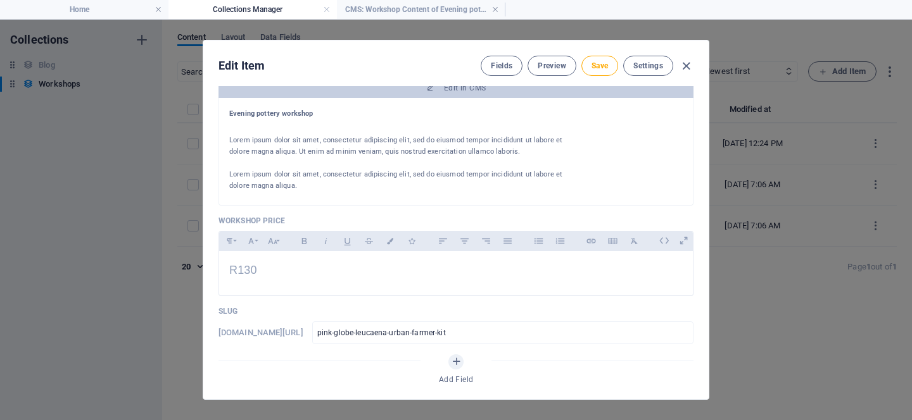
click at [256, 146] on p "Lorem ipsum dolor sit amet, consectetur adipiscing elit, sed do eiusmod tempor …" at bounding box center [397, 146] width 336 height 23
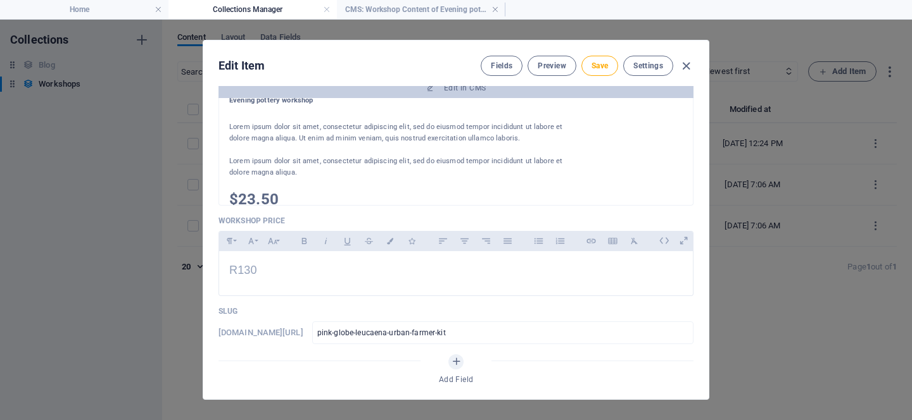
scroll to position [0, 0]
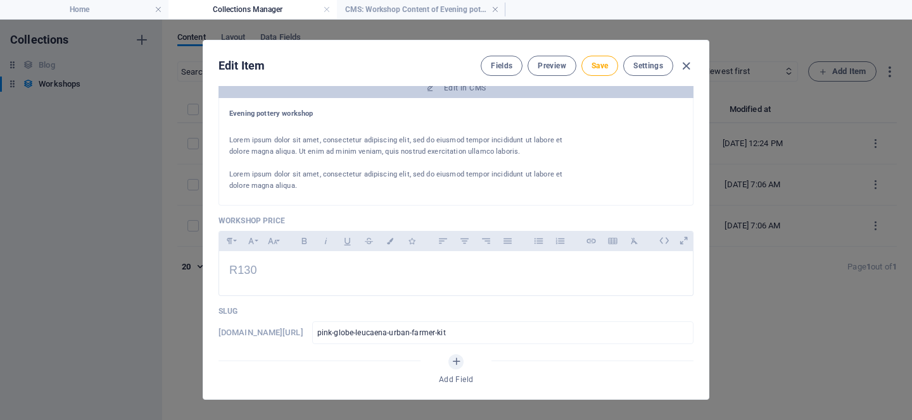
click at [539, 144] on p "Lorem ipsum dolor sit amet, consectetur adipiscing elit, sed do eiusmod tempor …" at bounding box center [397, 146] width 336 height 23
click at [456, 84] on div "Edit Item Fields Preview Save Settings" at bounding box center [455, 64] width 505 height 46
click at [455, 92] on span "Edit in CMS" at bounding box center [465, 88] width 42 height 10
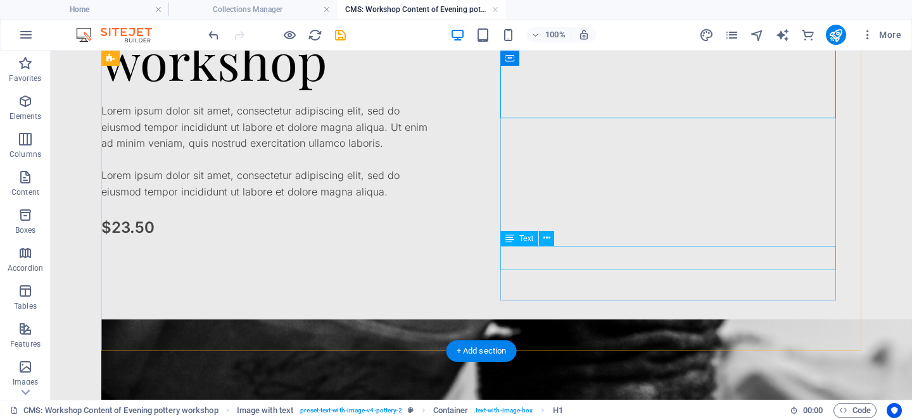
scroll to position [182, 0]
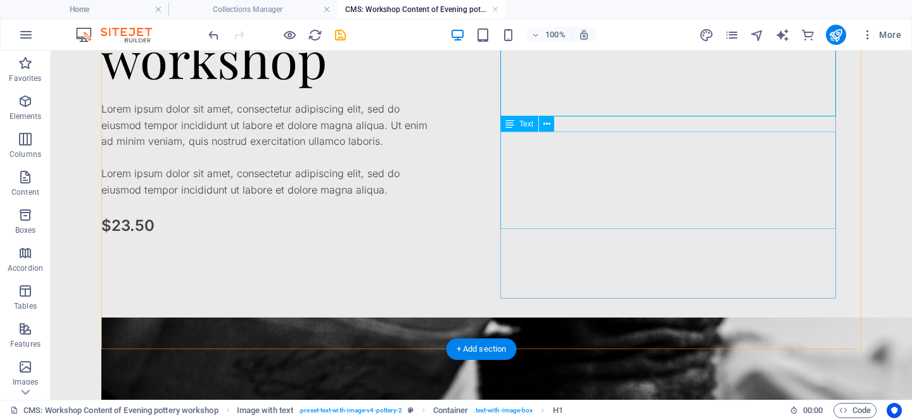
click at [437, 199] on div "Lorem ipsum dolor sit amet, consectetur adipiscing elit, sed do eiusmod tempor …" at bounding box center [269, 150] width 336 height 98
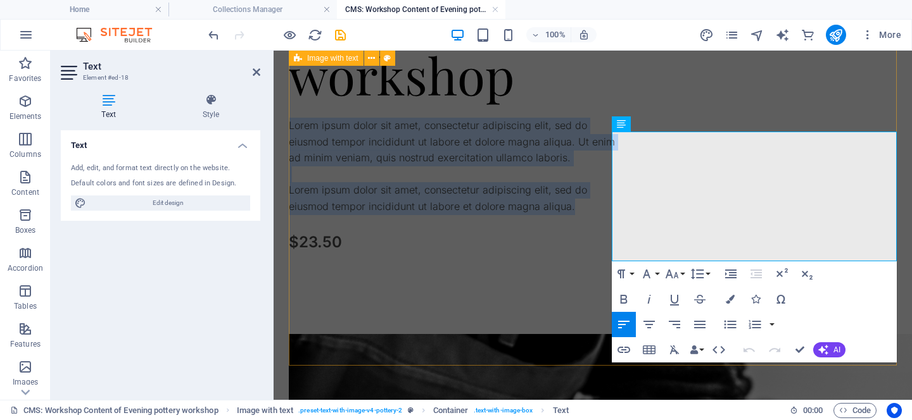
drag, startPoint x: 649, startPoint y: 257, endPoint x: 600, endPoint y: 120, distance: 146.0
click at [600, 120] on div "Evening pottery workshop Lorem ipsum dolor sit amet, consectetur adipiscing eli…" at bounding box center [593, 349] width 608 height 829
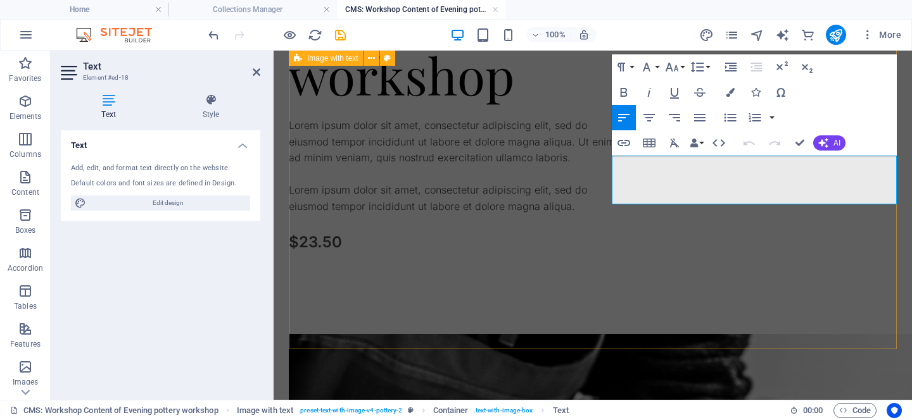
scroll to position [182, 0]
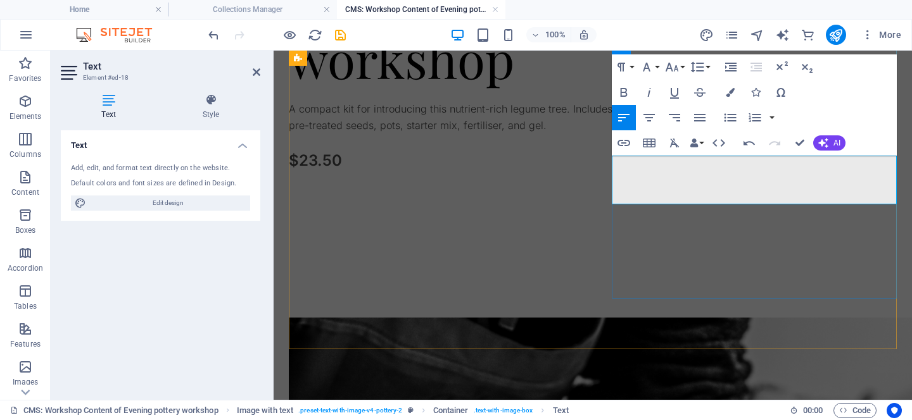
click at [624, 134] on p "A compact kit for introducing this nutrient-rich legume tree. Includes 5 pre-tr…" at bounding box center [457, 117] width 336 height 32
drag, startPoint x: 712, startPoint y: 196, endPoint x: 672, endPoint y: 199, distance: 40.0
click at [624, 150] on p "A compact kit for introducing this nutrient-rich legume tree on a small scale. …" at bounding box center [457, 125] width 336 height 49
click at [624, 263] on div "Evening pottery workshop A compact kit for introducing this nutrient-rich legum…" at bounding box center [457, 109] width 336 height 380
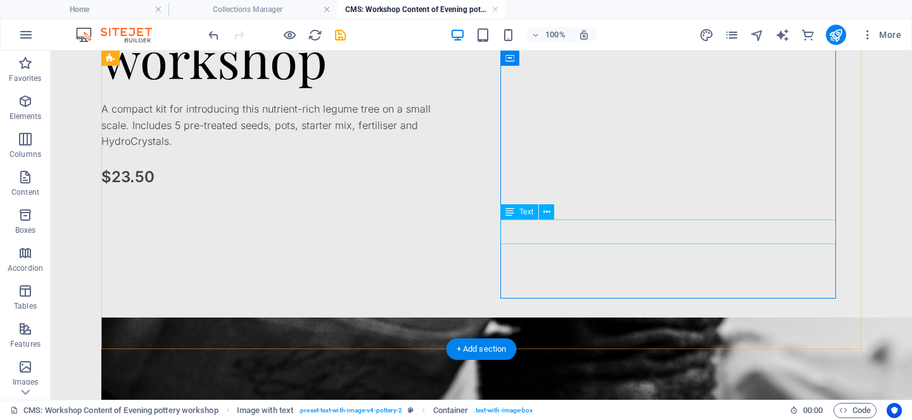
click at [437, 189] on div "$23.50" at bounding box center [269, 177] width 336 height 24
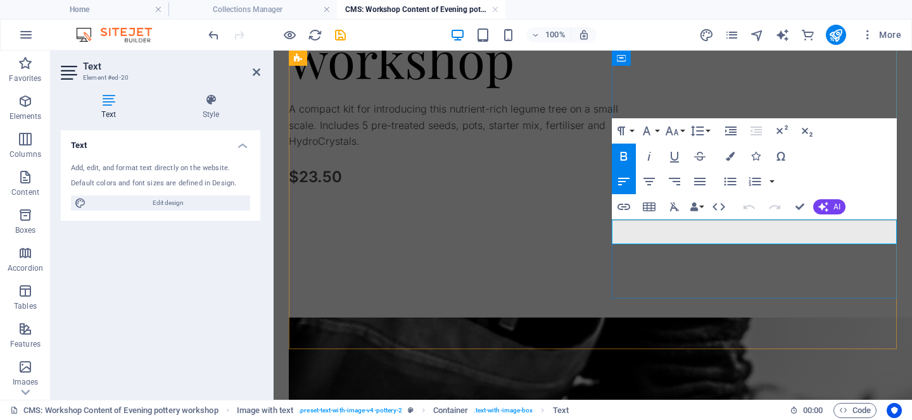
click at [342, 186] on strong "$23.50" at bounding box center [315, 177] width 53 height 18
click at [624, 272] on div "Evening pottery workshop A compact kit for introducing this nutrient-rich legum…" at bounding box center [457, 109] width 336 height 380
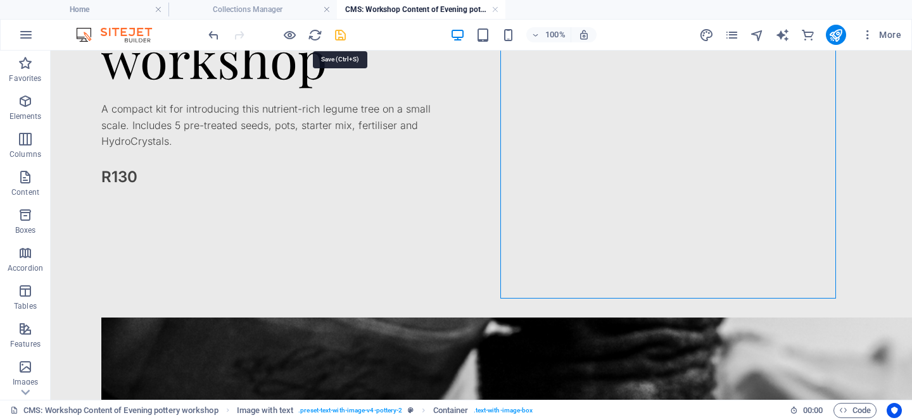
click at [339, 38] on icon "save" at bounding box center [340, 35] width 15 height 15
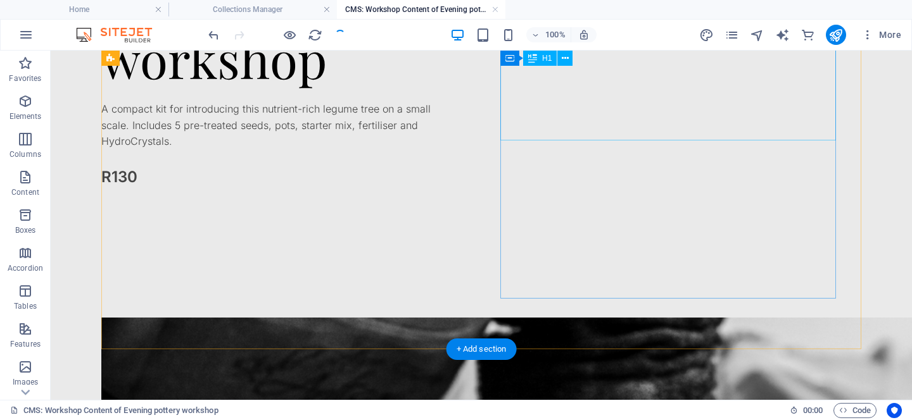
click at [437, 86] on div "Evening pottery workshop" at bounding box center [269, 2] width 336 height 167
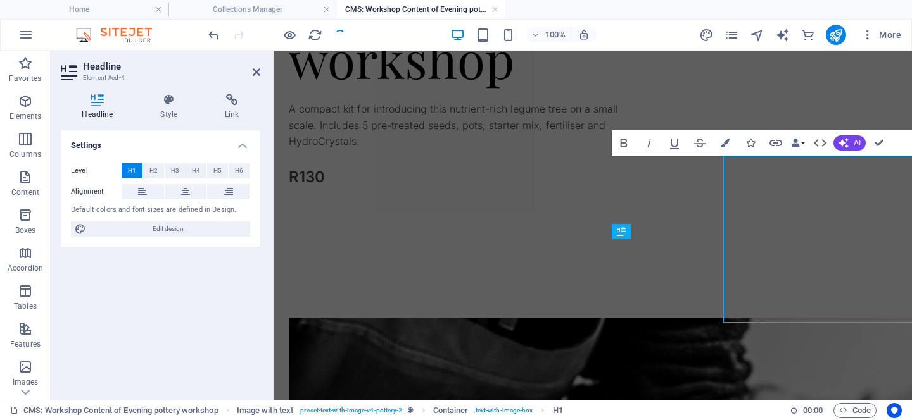
scroll to position [0, 0]
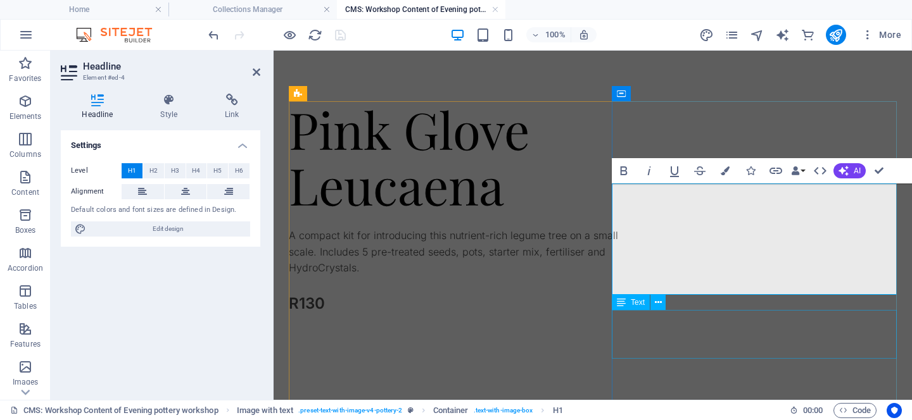
click at [624, 277] on div "A compact kit for introducing this nutrient-rich legume tree on a small scale. …" at bounding box center [457, 252] width 336 height 49
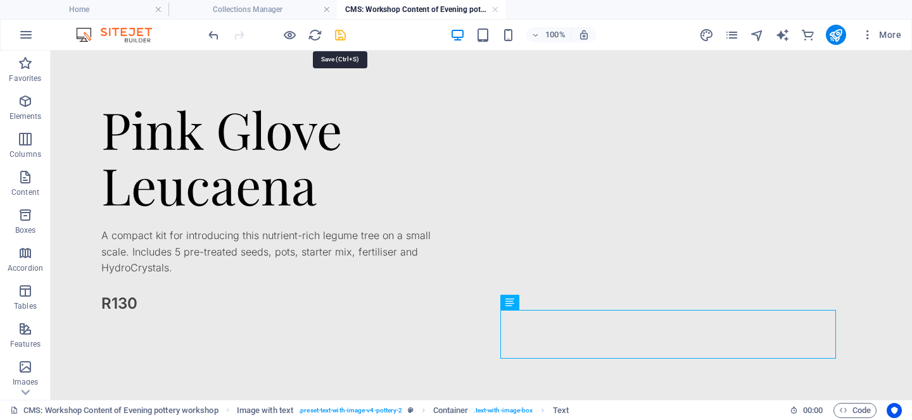
click at [340, 35] on icon "save" at bounding box center [340, 35] width 15 height 15
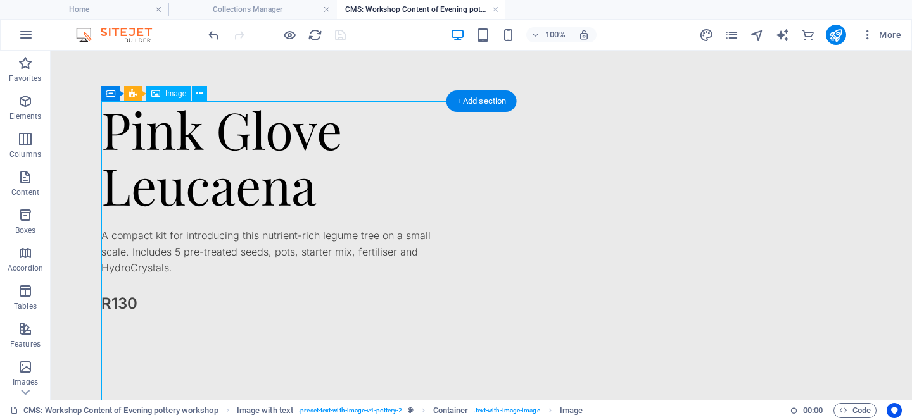
select select "vw"
select select "px"
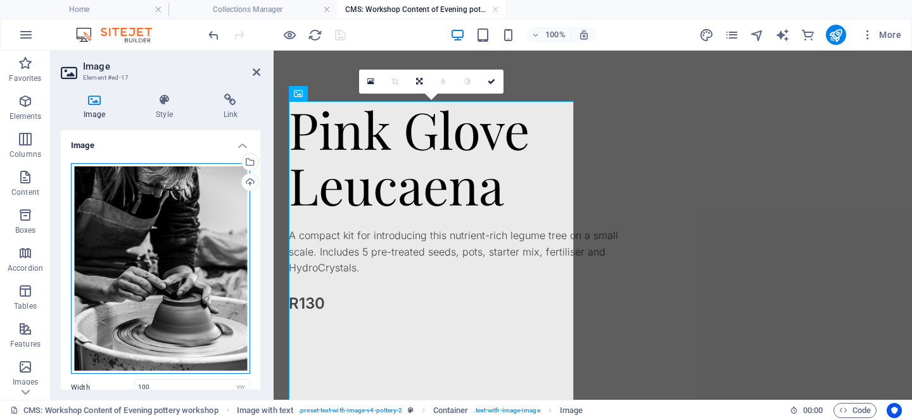
click at [180, 257] on div "Drag files here, click to choose files or select files from Files or our free s…" at bounding box center [160, 268] width 179 height 211
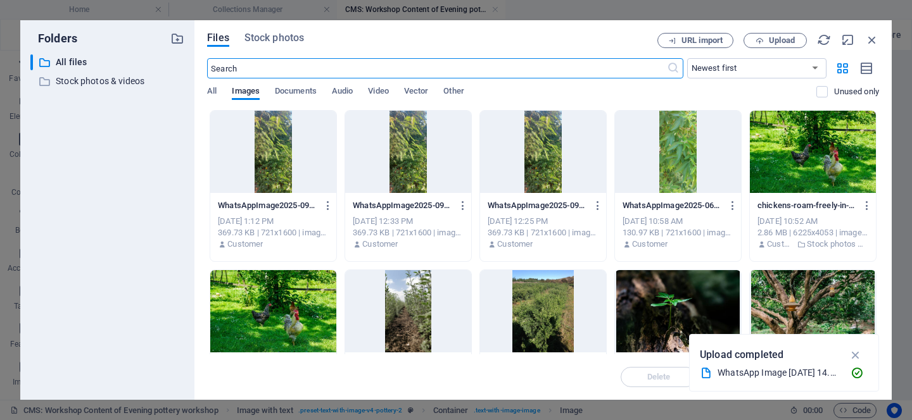
click at [402, 139] on div at bounding box center [408, 152] width 126 height 82
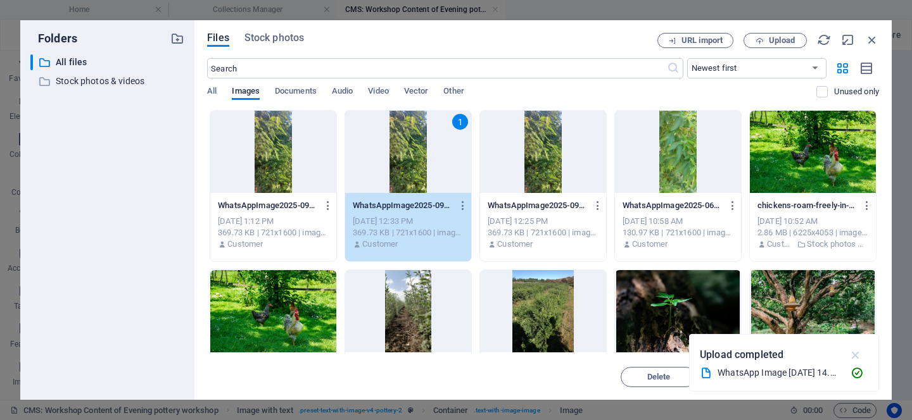
click at [855, 359] on icon "button" at bounding box center [855, 355] width 15 height 14
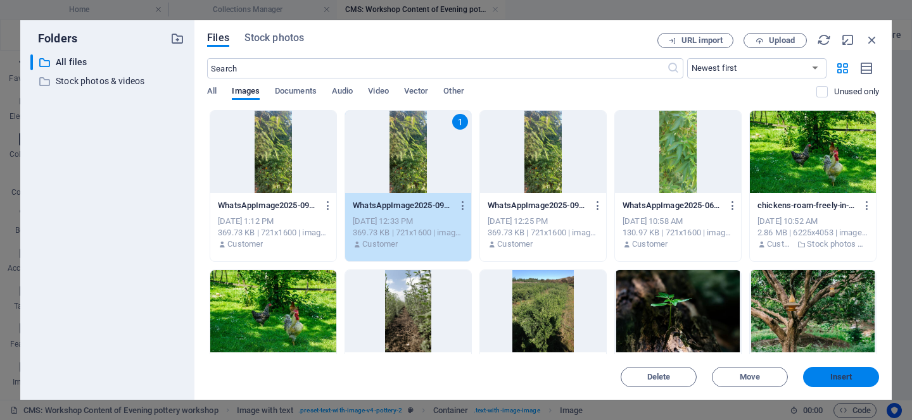
click at [847, 383] on button "Insert" at bounding box center [841, 377] width 76 height 20
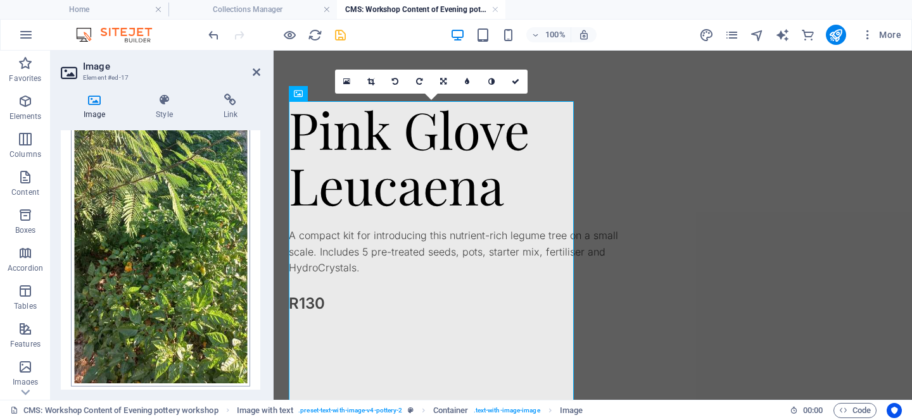
scroll to position [406, 0]
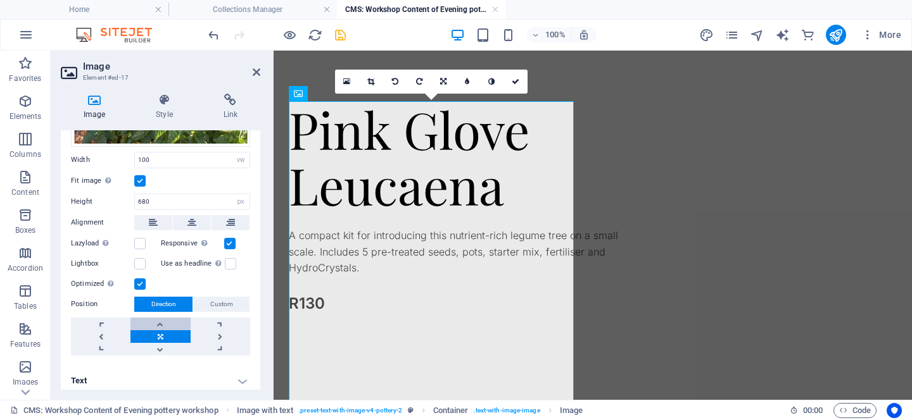
click at [160, 318] on link at bounding box center [160, 324] width 60 height 13
click at [624, 161] on div "Pink Glove Leucaena A compact kit for introducing this nutrient-rich legume tre…" at bounding box center [457, 291] width 336 height 380
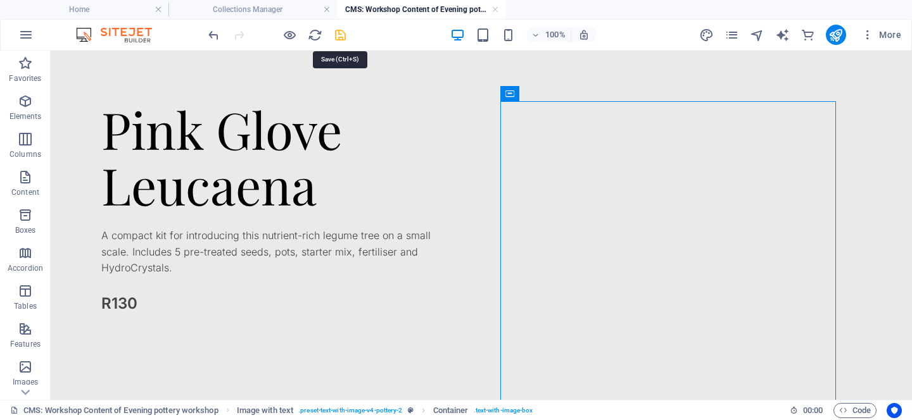
click at [339, 34] on icon "save" at bounding box center [340, 35] width 15 height 15
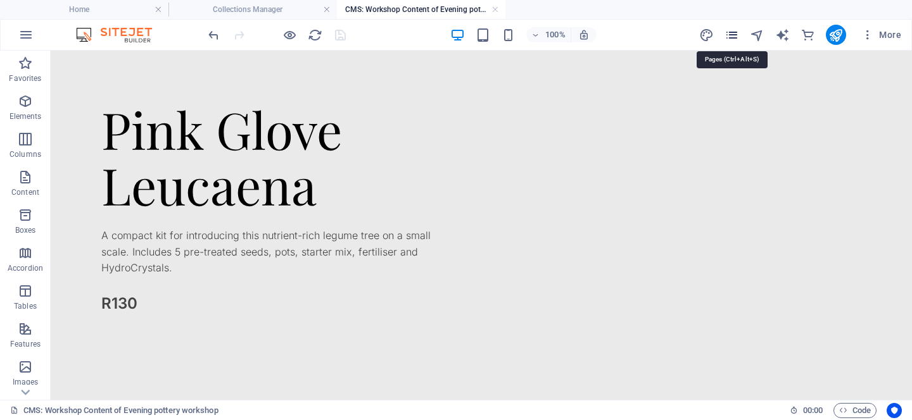
click at [732, 31] on icon "pages" at bounding box center [731, 35] width 15 height 15
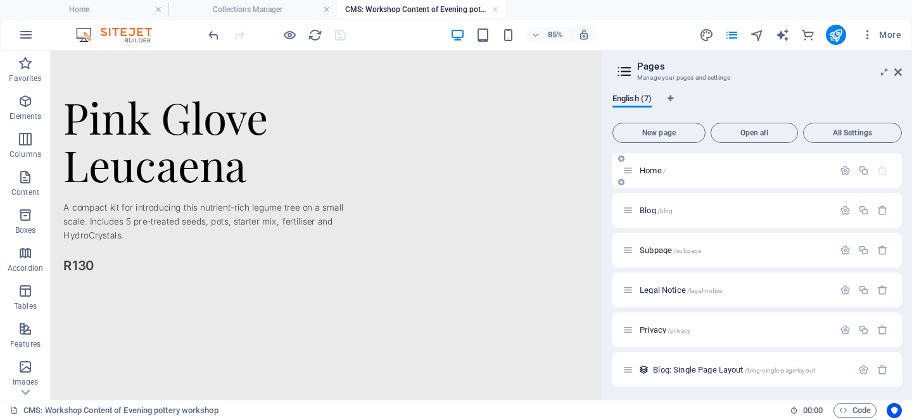
click at [645, 173] on span "Home /" at bounding box center [652, 170] width 26 height 9
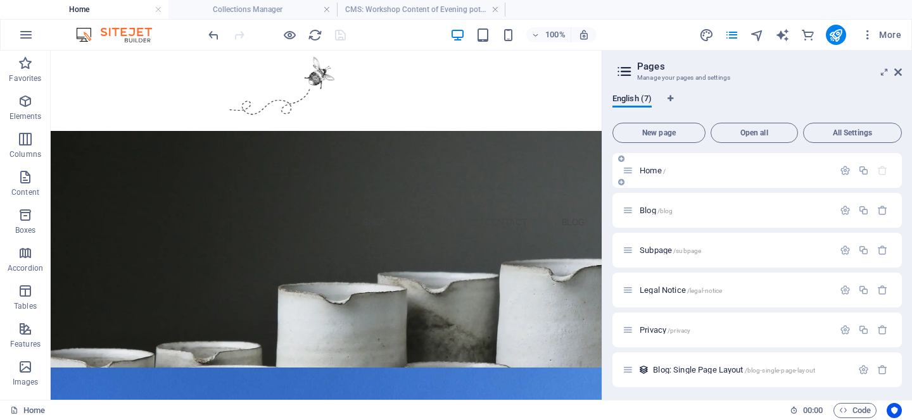
scroll to position [1105, 0]
